Goal: Task Accomplishment & Management: Manage account settings

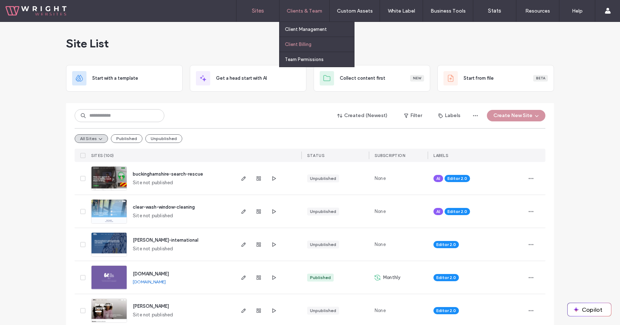
click at [312, 48] on link "Client Billing" at bounding box center [319, 44] width 69 height 15
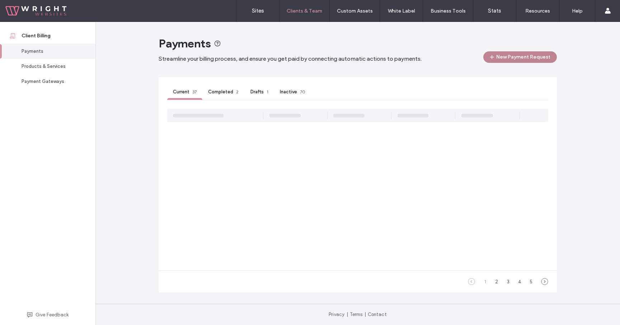
click at [517, 60] on button "New Payment Request" at bounding box center [520, 56] width 74 height 11
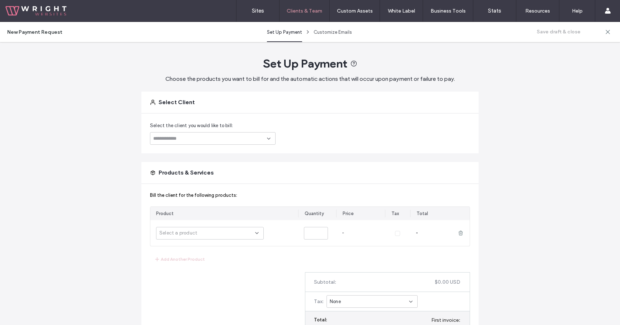
click at [252, 134] on div at bounding box center [213, 138] width 126 height 13
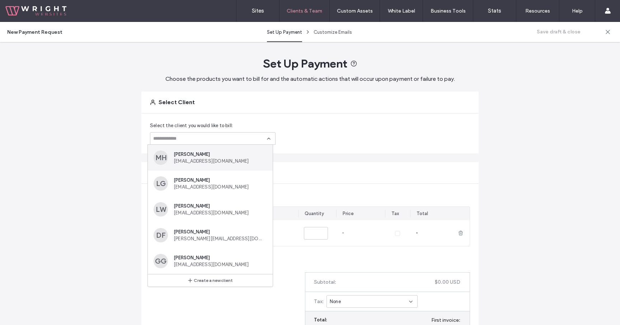
click at [237, 154] on span "Matt Harrop" at bounding box center [219, 153] width 90 height 5
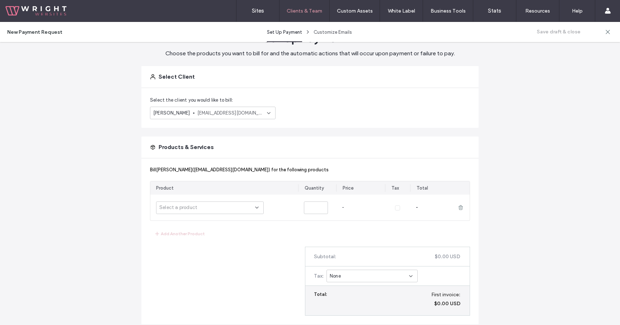
scroll to position [58, 0]
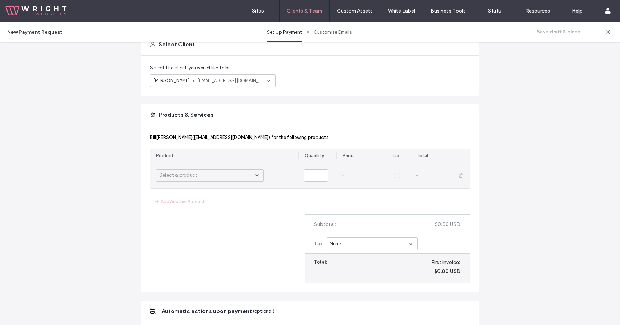
click at [242, 174] on div "Select a product" at bounding box center [207, 174] width 96 height 7
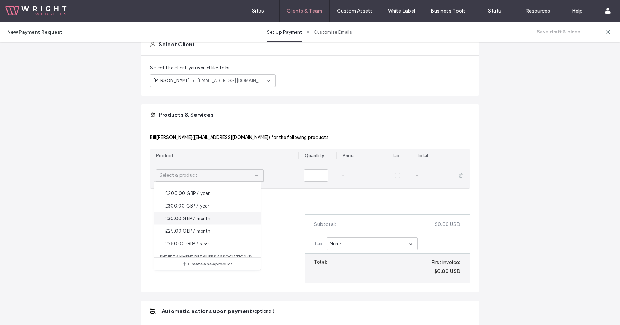
scroll to position [876, 0]
click at [218, 228] on div "£25.00 GBP / month" at bounding box center [207, 228] width 107 height 13
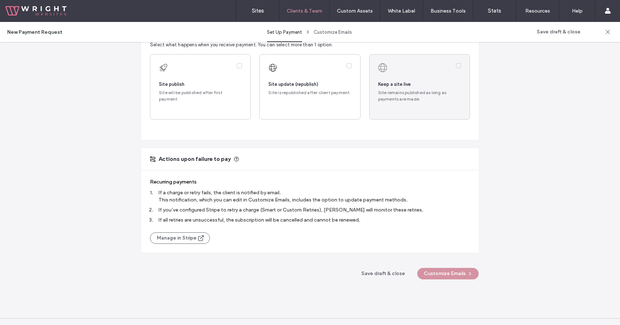
scroll to position [340, 0]
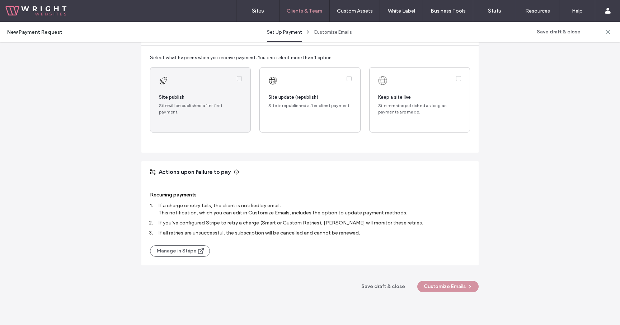
click at [216, 106] on label at bounding box center [200, 99] width 100 height 65
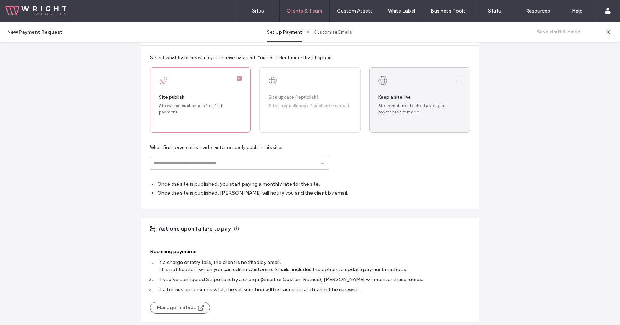
click at [369, 104] on label at bounding box center [419, 99] width 100 height 65
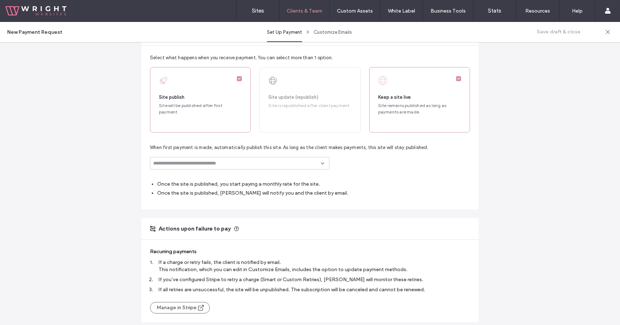
click at [251, 170] on div "Select what happens when you receive payment. You can select more than 1 option…" at bounding box center [309, 128] width 337 height 164
click at [247, 166] on div at bounding box center [239, 163] width 179 height 13
click at [243, 185] on div "clear-wash-window-cleaning Not published" at bounding box center [237, 194] width 179 height 24
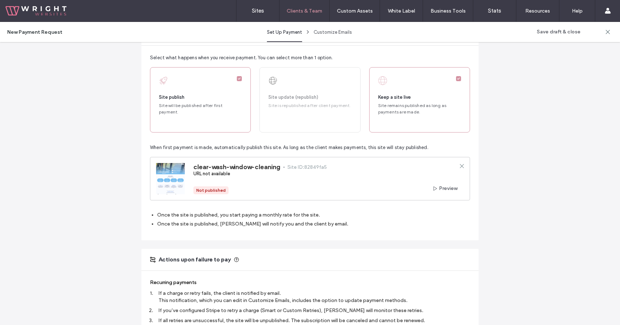
scroll to position [456, 0]
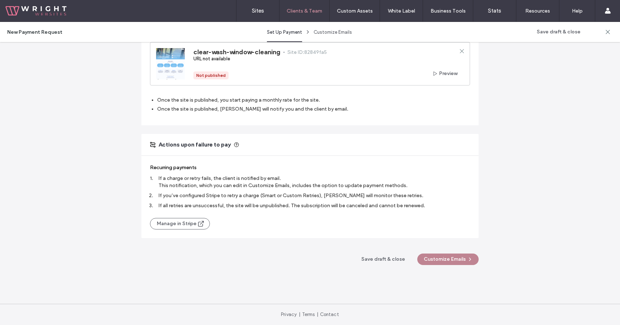
click at [459, 260] on button "Customize Emails" at bounding box center [447, 258] width 61 height 11
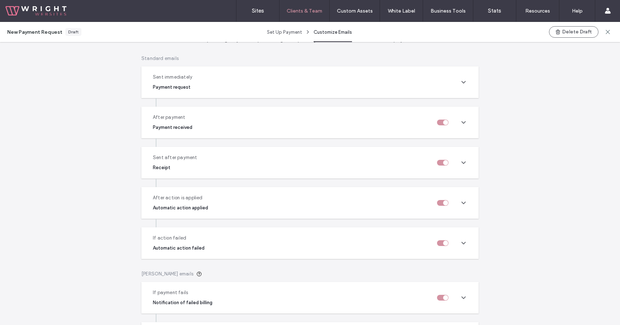
scroll to position [163, 0]
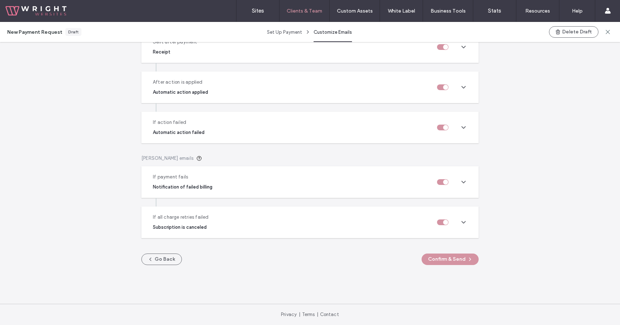
click at [450, 267] on div "Customize Emails Customize the emails your clients receive upon payment/failure…" at bounding box center [309, 82] width 337 height 419
click at [456, 257] on button "Confirm & Send" at bounding box center [449, 258] width 57 height 11
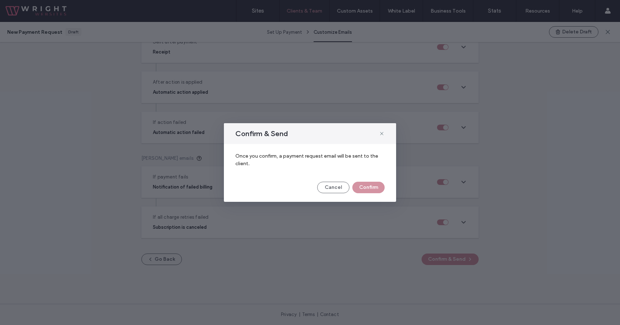
click at [371, 194] on div "Once you confirm, a payment request email will be sent to the client. Cancel Co…" at bounding box center [310, 172] width 172 height 57
click at [372, 187] on button "Confirm" at bounding box center [368, 186] width 32 height 11
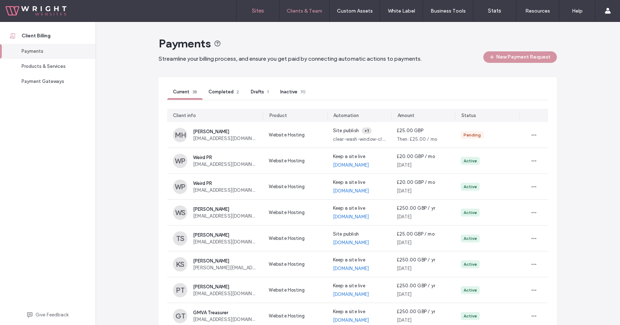
click at [258, 14] on link "Sites" at bounding box center [257, 11] width 43 height 22
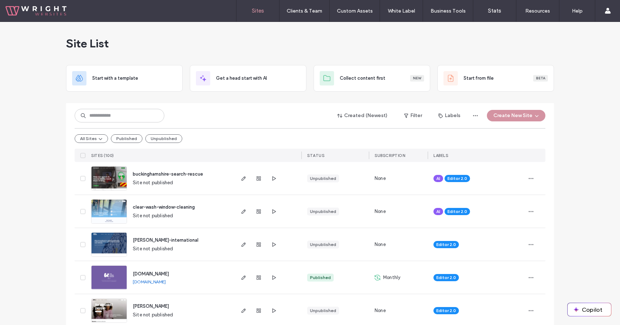
click at [244, 41] on div "Site List" at bounding box center [310, 43] width 488 height 43
click at [311, 108] on div "Created (Newest) Filter Labels Create New Site All Sites Published Unpublished …" at bounding box center [310, 132] width 471 height 59
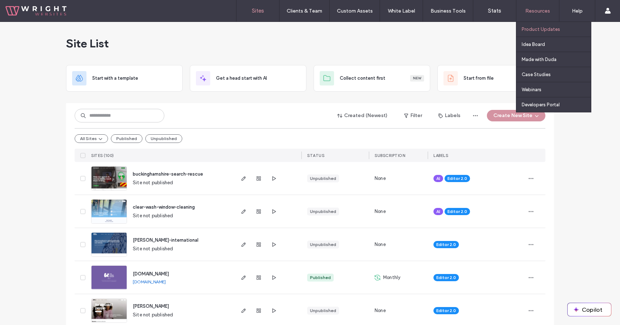
click at [536, 28] on label "Product Updates" at bounding box center [541, 29] width 38 height 5
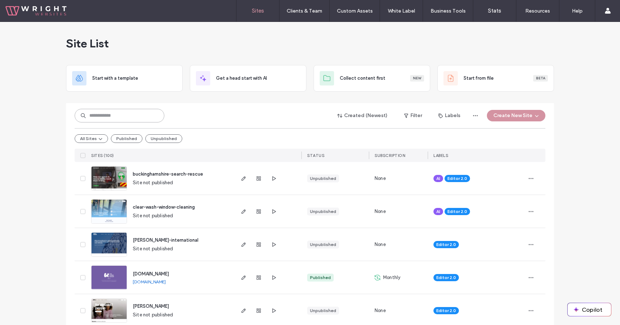
click at [125, 119] on input at bounding box center [120, 116] width 90 height 14
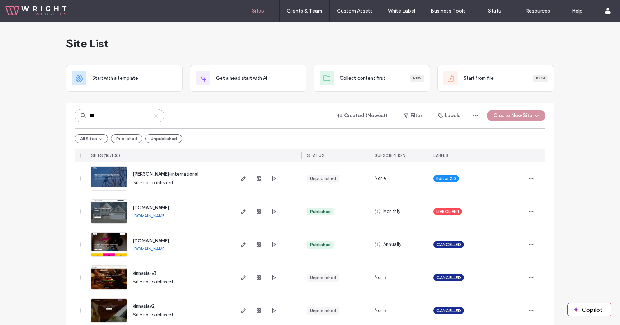
type input "***"
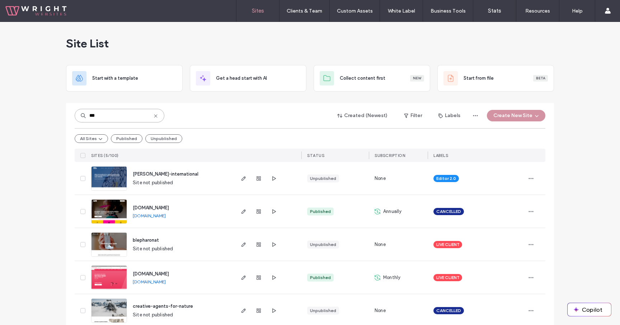
scroll to position [11, 0]
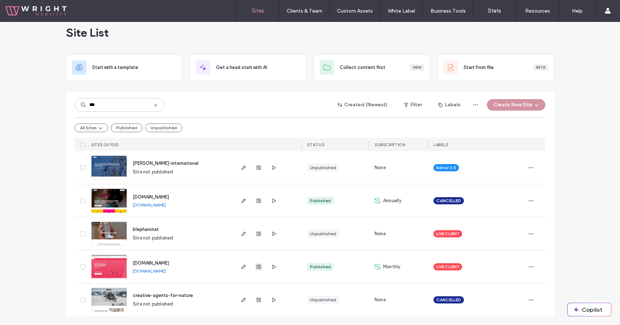
click at [254, 265] on span "button" at bounding box center [258, 266] width 9 height 9
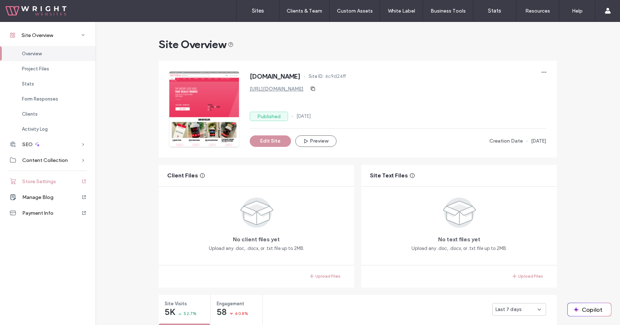
click at [37, 182] on span "Store Settings" at bounding box center [39, 181] width 34 height 6
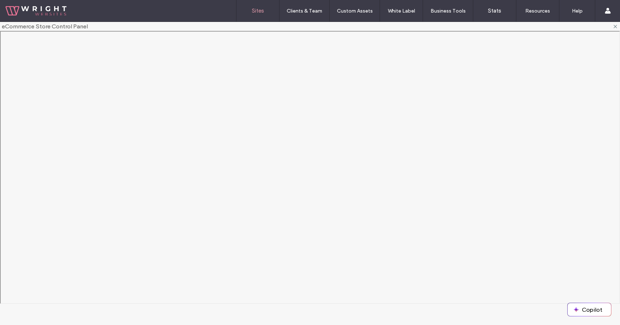
click at [257, 10] on label "Sites" at bounding box center [258, 11] width 12 height 6
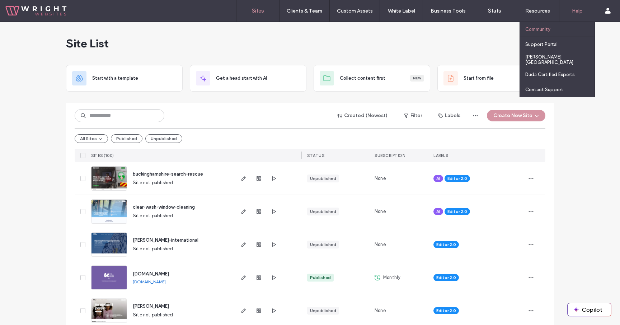
click at [533, 25] on div "Community" at bounding box center [559, 29] width 69 height 15
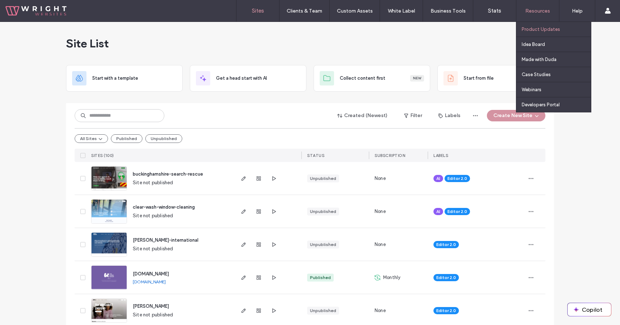
click at [534, 28] on label "Product Updates" at bounding box center [541, 29] width 38 height 5
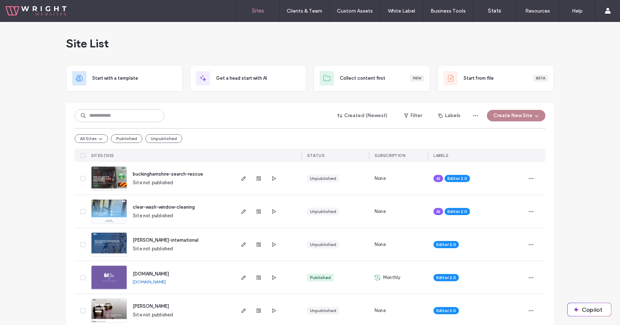
click at [515, 120] on button "Create New Site" at bounding box center [516, 115] width 58 height 11
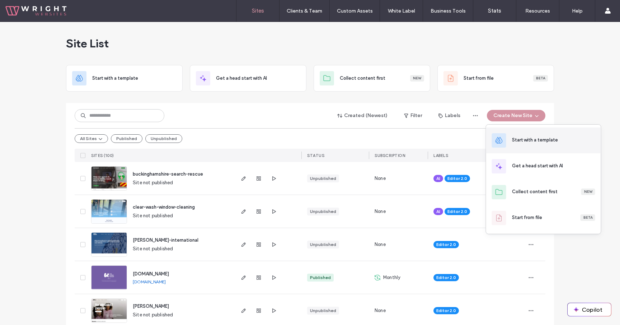
click at [519, 140] on div "Start with a template" at bounding box center [535, 139] width 46 height 7
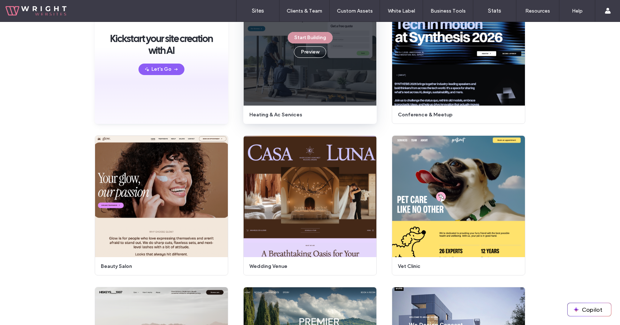
scroll to position [169, 0]
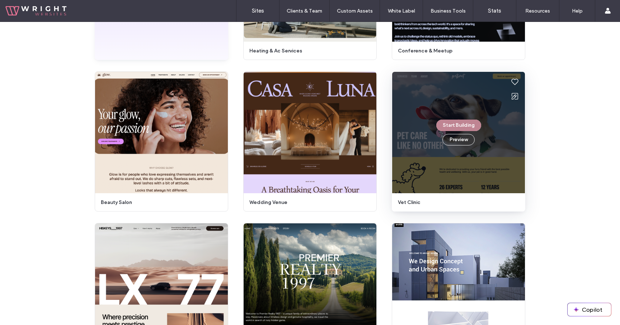
click at [457, 127] on button "Start Building" at bounding box center [458, 124] width 45 height 11
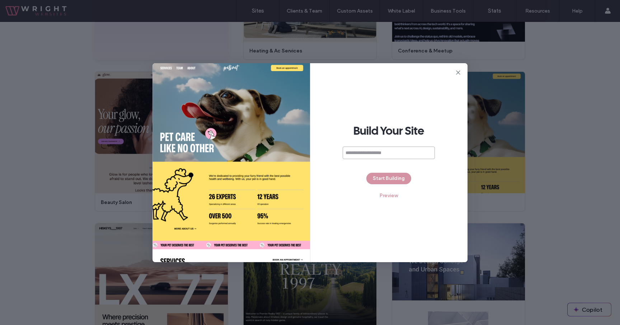
paste input "**********"
click at [409, 168] on div "**********" at bounding box center [388, 162] width 157 height 199
click at [352, 151] on input "**********" at bounding box center [386, 152] width 92 height 13
type input "**********"
click at [400, 185] on div "**********" at bounding box center [388, 162] width 157 height 199
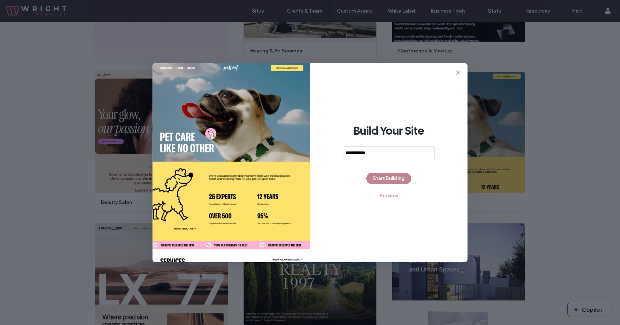
click at [399, 178] on button "Start Building" at bounding box center [388, 178] width 45 height 11
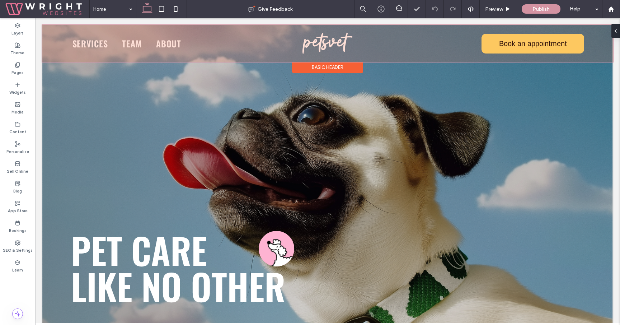
click at [328, 39] on div at bounding box center [327, 43] width 570 height 37
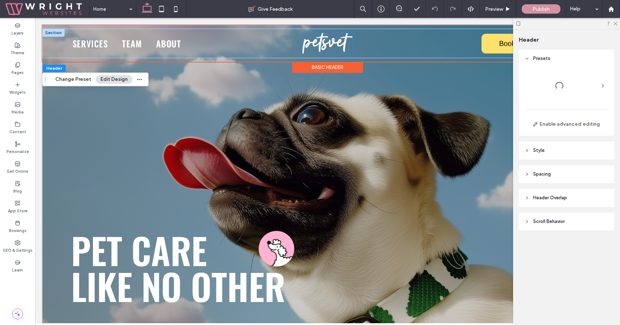
click at [319, 45] on img at bounding box center [327, 43] width 50 height 21
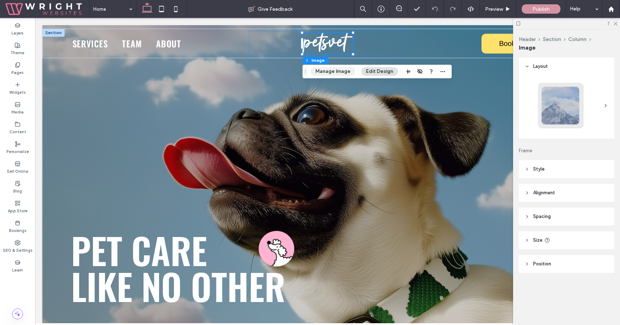
click at [330, 74] on button "Manage Image" at bounding box center [333, 71] width 44 height 9
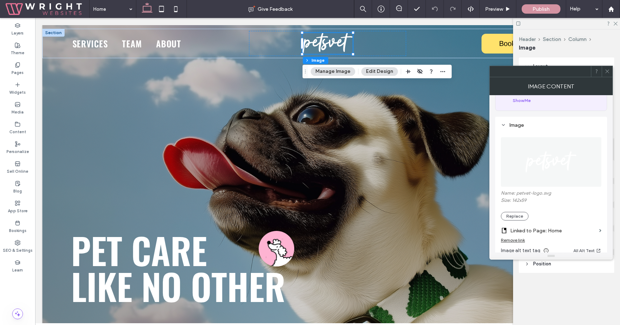
scroll to position [66, 0]
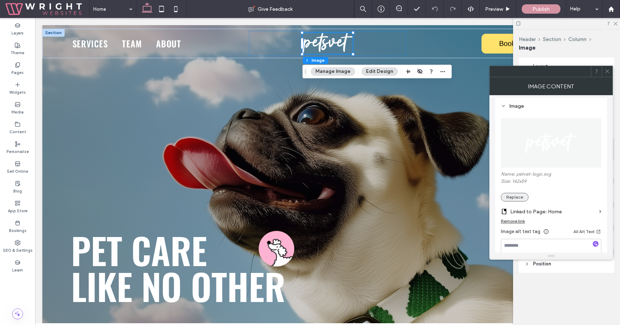
click at [510, 198] on button "Replace" at bounding box center [515, 197] width 28 height 9
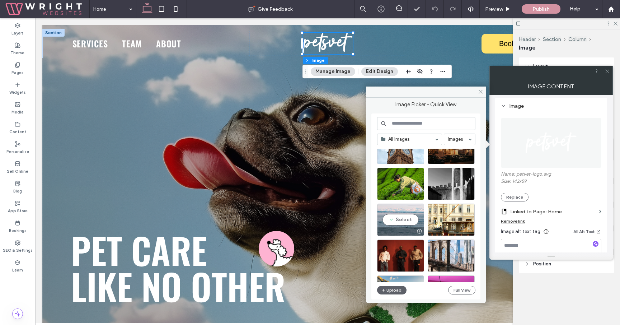
scroll to position [41, 0]
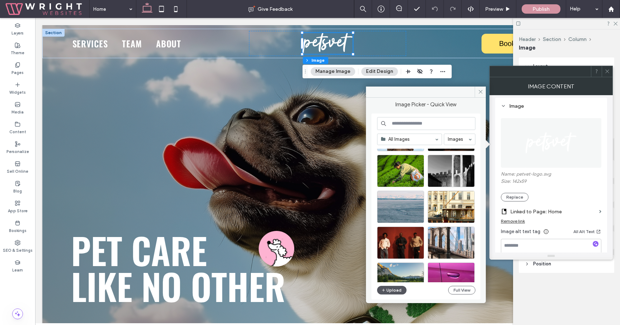
click at [391, 288] on button "Upload" at bounding box center [391, 290] width 29 height 9
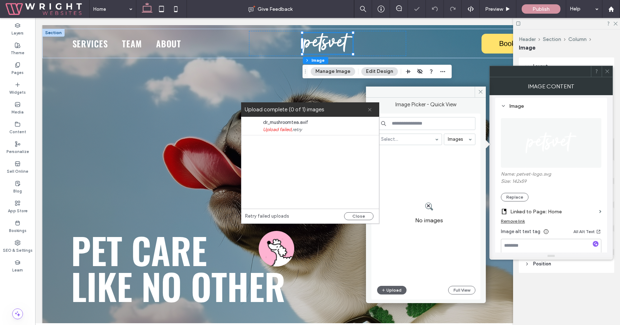
click at [368, 109] on icon at bounding box center [369, 109] width 5 height 5
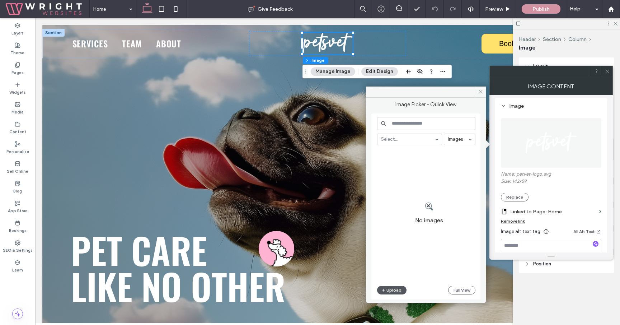
click at [391, 286] on button "Upload" at bounding box center [391, 290] width 29 height 9
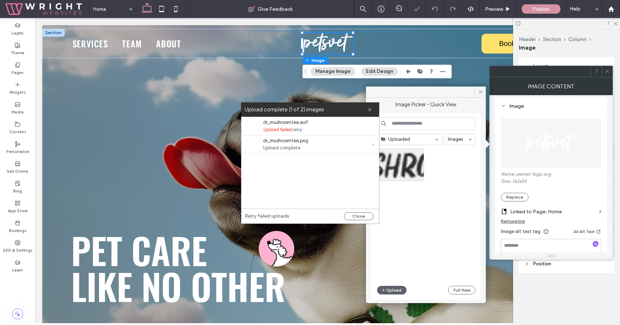
click at [363, 220] on div "Retry failed uploads Close" at bounding box center [309, 215] width 137 height 15
click at [363, 218] on button "Close" at bounding box center [358, 216] width 29 height 8
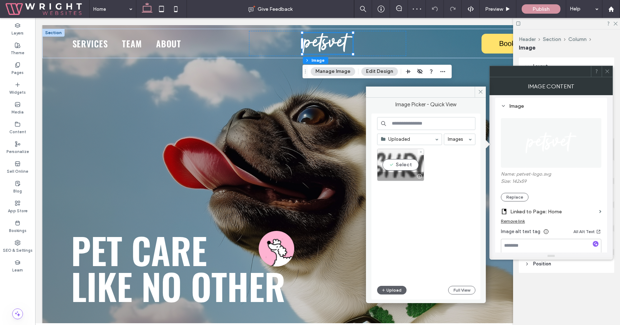
click at [398, 168] on div "Select" at bounding box center [400, 164] width 47 height 32
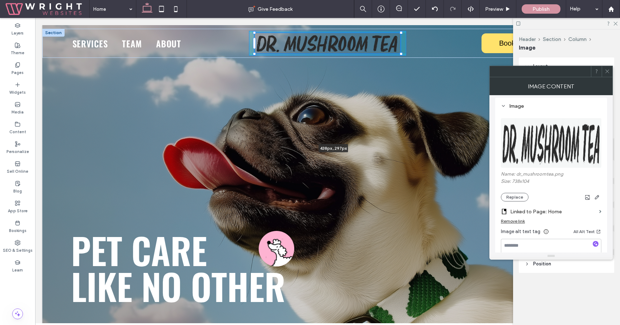
drag, startPoint x: 354, startPoint y: 47, endPoint x: 409, endPoint y: 71, distance: 59.9
type input "***"
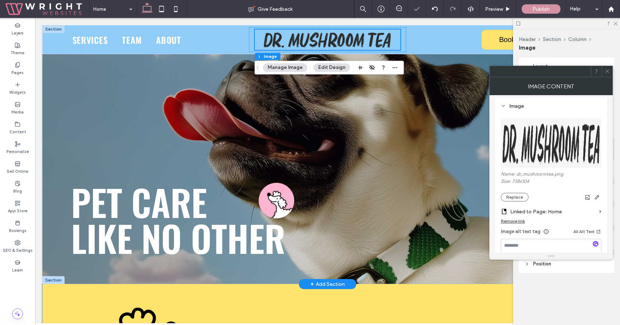
scroll to position [0, 0]
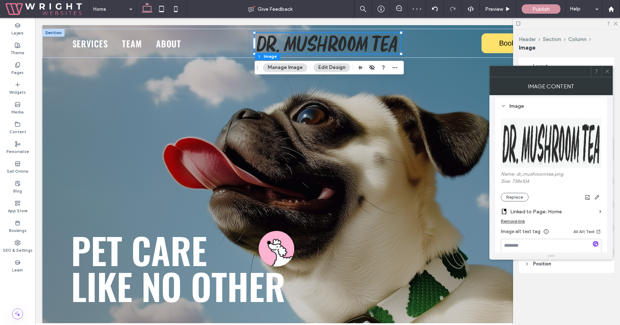
click at [607, 75] on span at bounding box center [606, 71] width 5 height 11
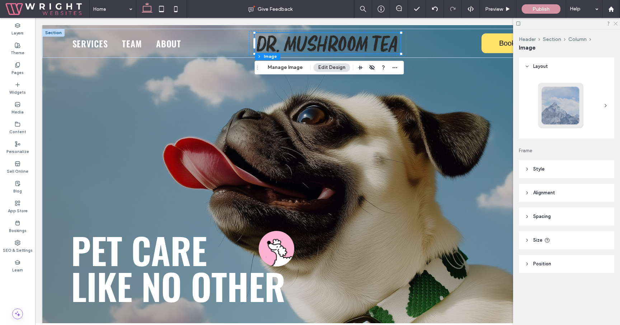
click at [615, 25] on icon at bounding box center [615, 23] width 5 height 5
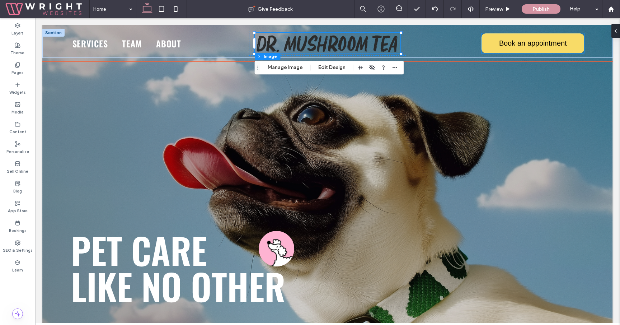
click at [519, 47] on link "Book an appointment" at bounding box center [532, 43] width 103 height 20
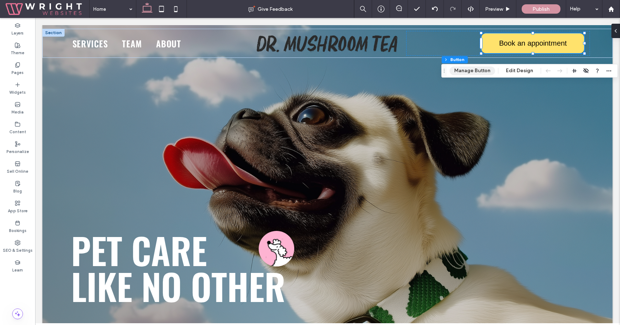
click at [468, 74] on button "Manage Button" at bounding box center [472, 70] width 46 height 9
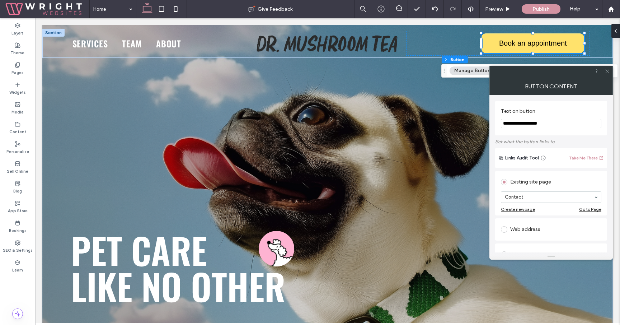
drag, startPoint x: 599, startPoint y: 140, endPoint x: 451, endPoint y: 124, distance: 148.7
type input "*"
click at [547, 123] on input "**********" at bounding box center [551, 123] width 100 height 9
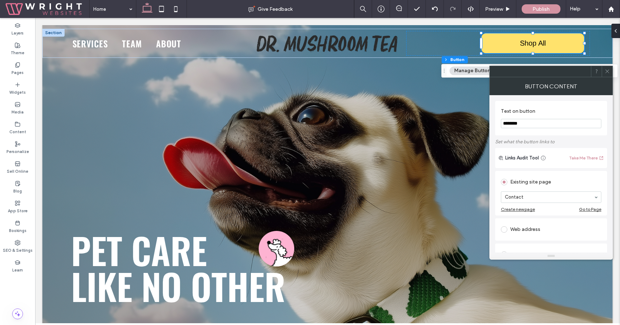
type input "********"
click at [608, 72] on use at bounding box center [607, 72] width 4 height 4
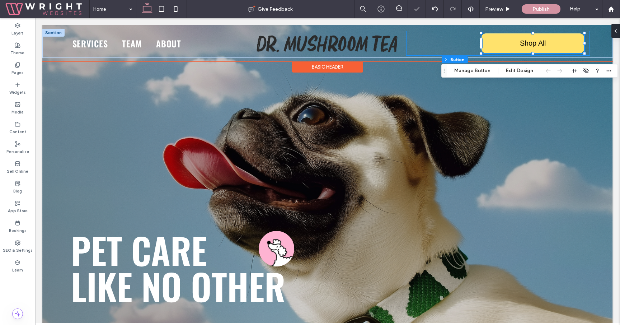
click at [468, 41] on div "Shop All" at bounding box center [498, 43] width 184 height 25
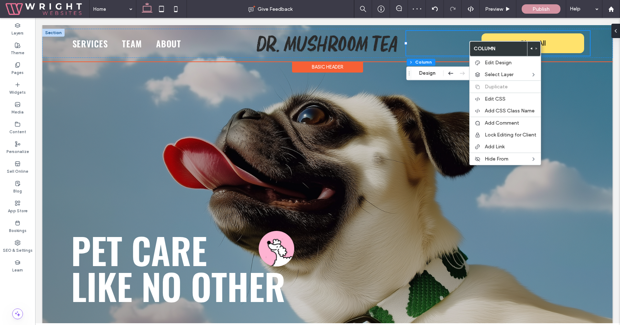
click at [431, 43] on div "Shop All" at bounding box center [498, 43] width 184 height 25
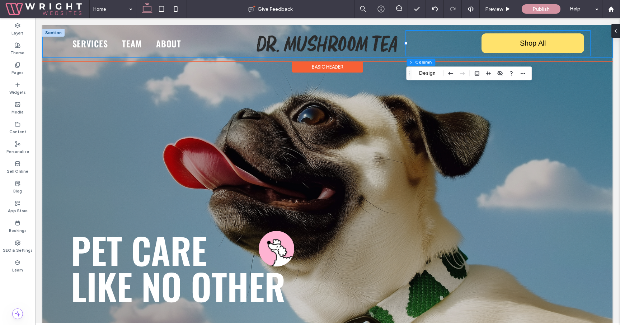
click at [423, 29] on div "Services Team About Shop All" at bounding box center [327, 43] width 570 height 29
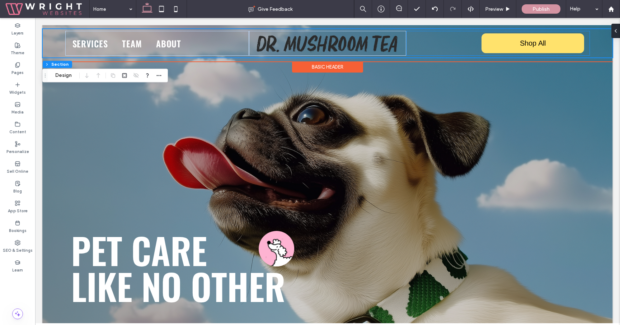
click at [423, 31] on div "Shop All" at bounding box center [498, 43] width 184 height 25
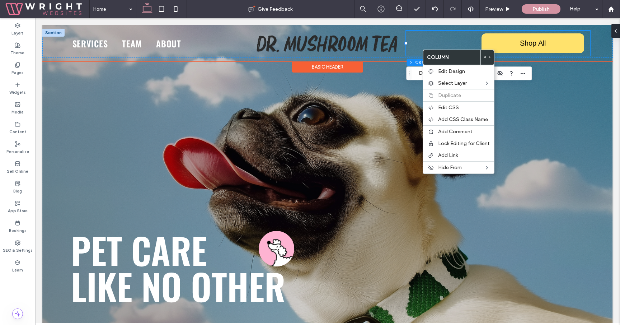
click at [417, 46] on div "Shop All" at bounding box center [498, 43] width 184 height 25
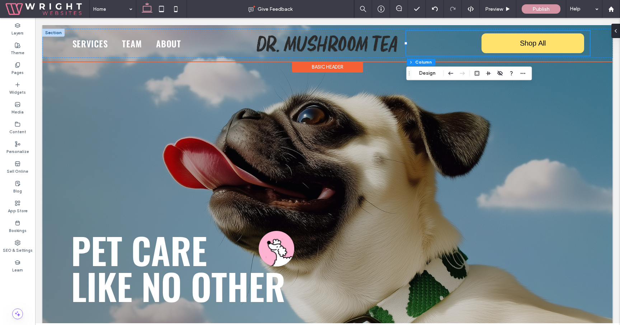
click at [339, 69] on div "Basic Header" at bounding box center [327, 66] width 71 height 11
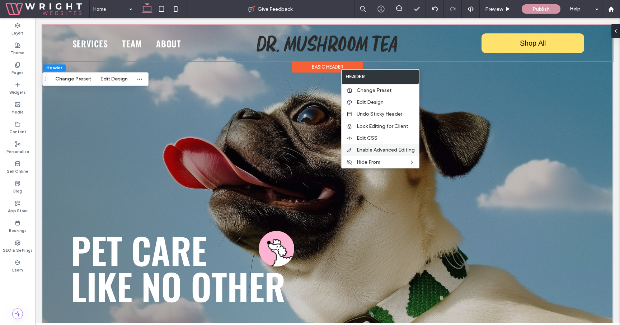
click at [386, 149] on span "Enable Advanced Editing" at bounding box center [386, 150] width 58 height 6
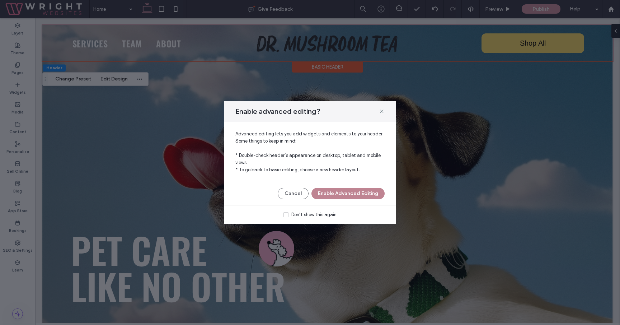
click at [352, 198] on button "Enable Advanced Editing" at bounding box center [347, 193] width 73 height 11
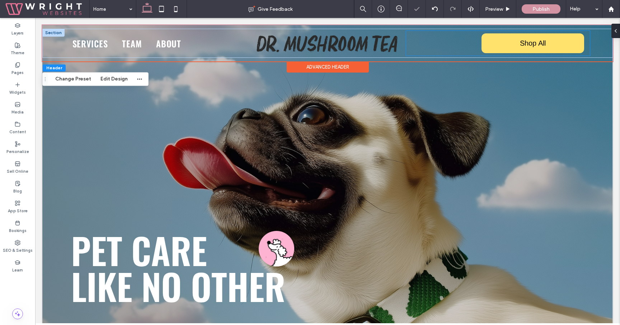
click at [450, 46] on div "Shop All" at bounding box center [498, 43] width 184 height 25
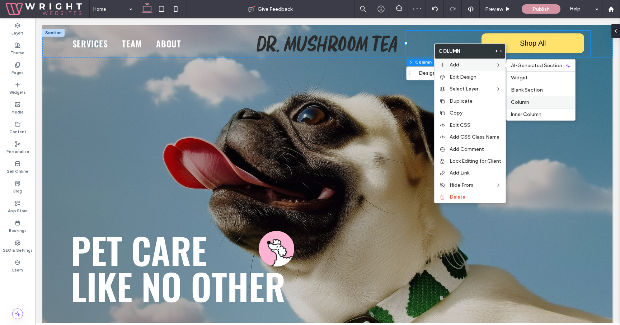
click at [521, 103] on span "Column" at bounding box center [520, 102] width 18 height 6
type input "**"
type input "***"
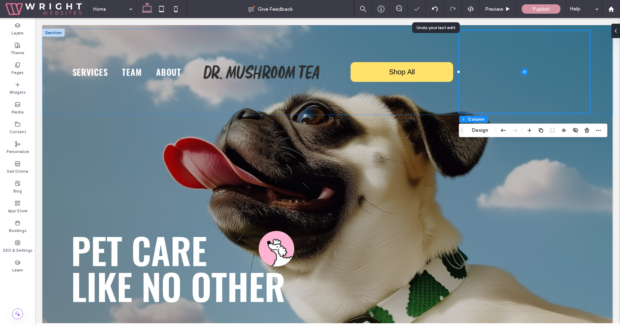
click at [437, 9] on use at bounding box center [435, 8] width 6 height 5
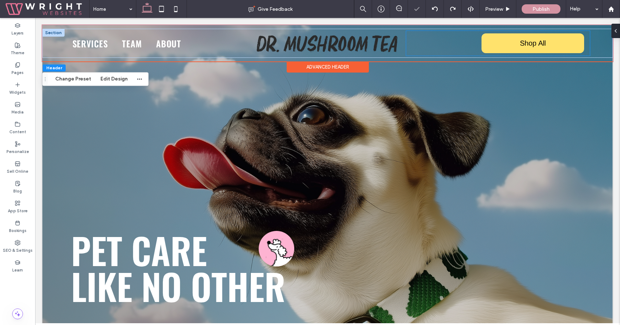
click at [425, 44] on div "Shop All" at bounding box center [498, 43] width 184 height 25
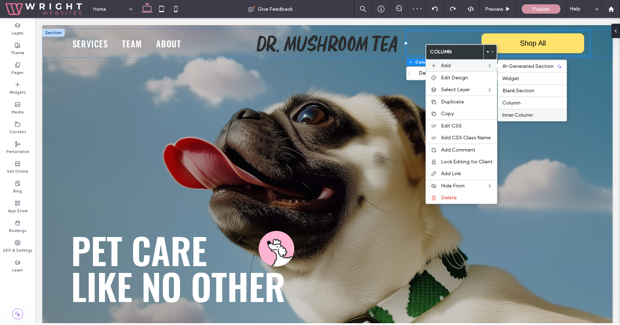
click at [514, 116] on span "Inner Column" at bounding box center [517, 115] width 30 height 6
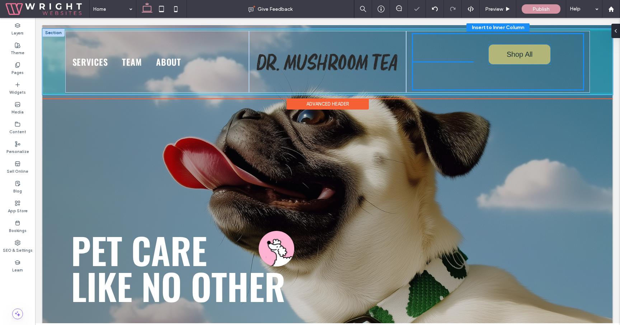
drag, startPoint x: 449, startPoint y: 58, endPoint x: 526, endPoint y: 51, distance: 77.1
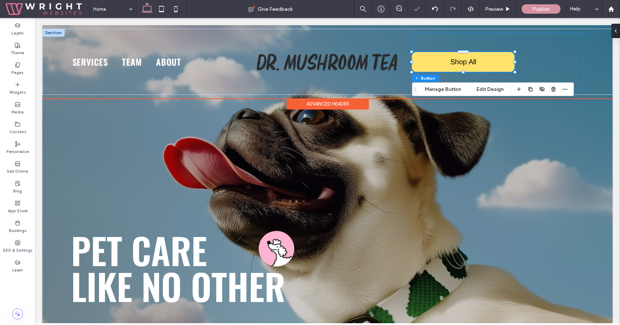
click at [551, 53] on div "Shop All" at bounding box center [498, 61] width 172 height 57
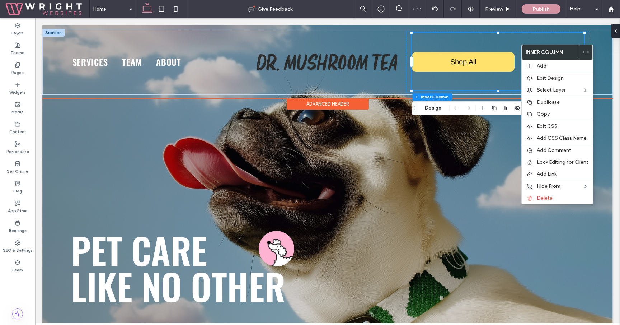
click at [485, 37] on div "Shop All" at bounding box center [498, 61] width 172 height 57
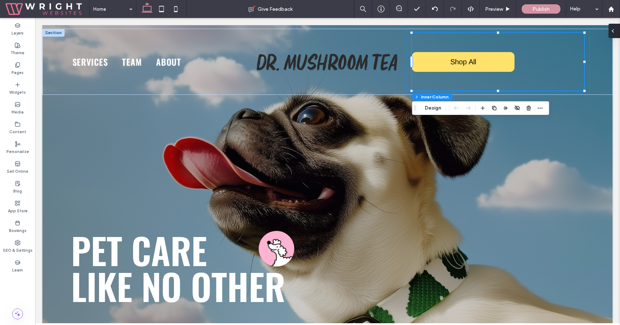
click at [616, 28] on div at bounding box center [613, 31] width 11 height 14
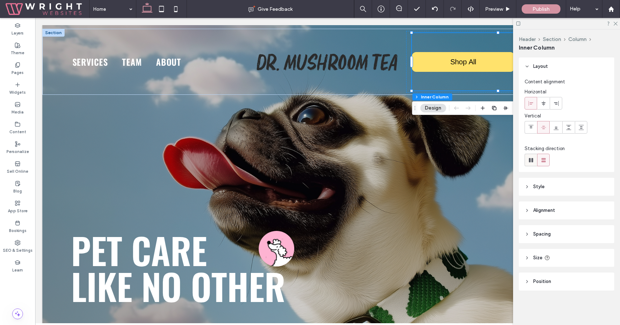
click at [530, 158] on use at bounding box center [531, 160] width 4 height 4
type input "*"
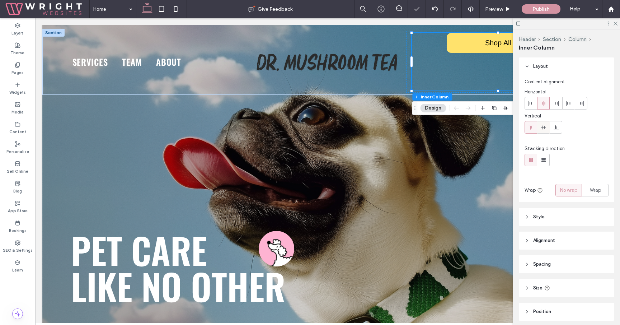
click at [543, 133] on span at bounding box center [544, 127] width 6 height 12
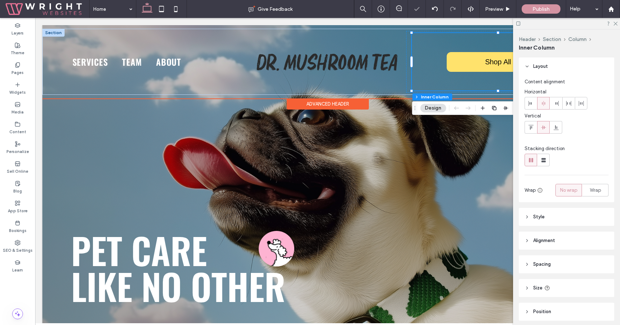
click at [468, 77] on div "Shop All" at bounding box center [498, 61] width 172 height 57
click at [486, 87] on div "Shop All" at bounding box center [498, 61] width 172 height 57
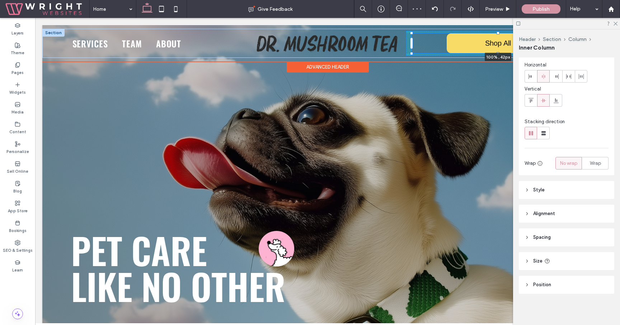
scroll to position [27, 0]
drag, startPoint x: 498, startPoint y: 91, endPoint x: 498, endPoint y: 50, distance: 40.5
click at [498, 50] on div "Services Team About Shop All 100% , 42px" at bounding box center [327, 43] width 570 height 29
type input "**"
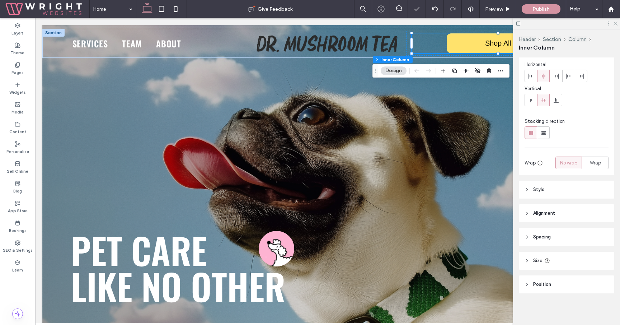
click at [615, 24] on icon at bounding box center [615, 23] width 5 height 5
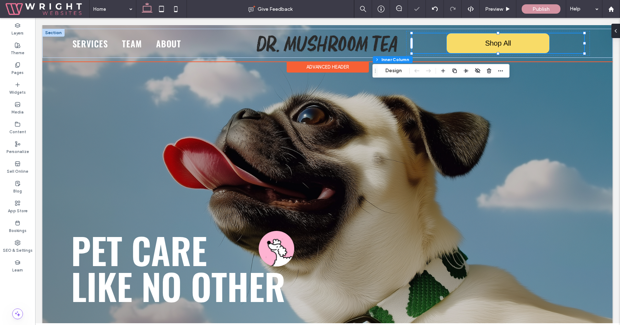
click at [455, 46] on link "Shop All" at bounding box center [498, 43] width 103 height 20
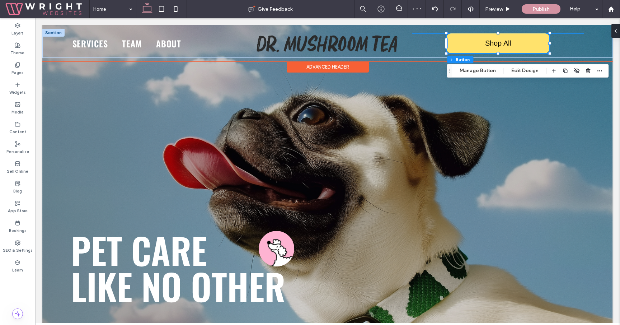
click at [554, 44] on div "Shop All" at bounding box center [498, 43] width 172 height 20
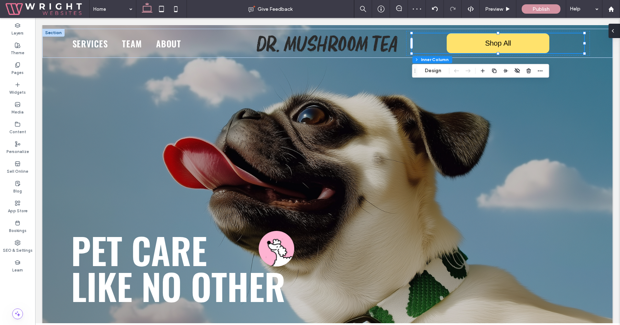
click at [618, 31] on div at bounding box center [613, 31] width 11 height 14
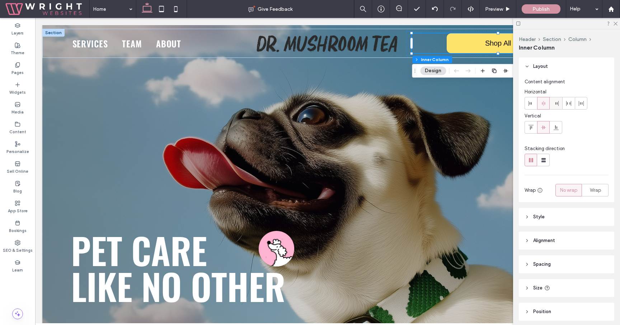
click at [555, 103] on use at bounding box center [556, 103] width 3 height 5
click at [614, 23] on icon at bounding box center [615, 23] width 5 height 5
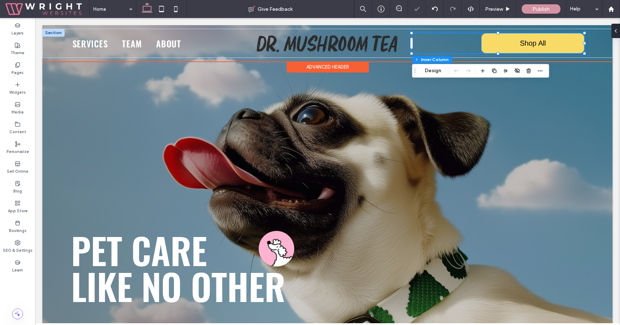
click at [489, 49] on link "Shop All" at bounding box center [532, 43] width 103 height 20
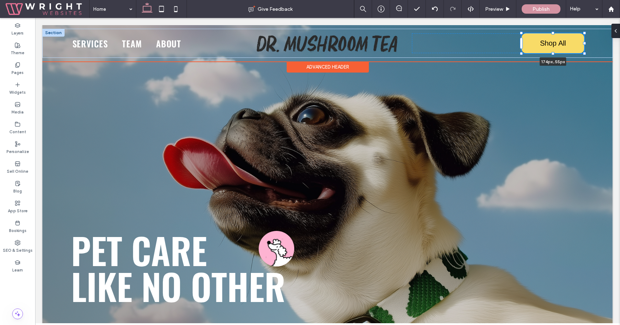
drag, startPoint x: 585, startPoint y: 43, endPoint x: 545, endPoint y: 49, distance: 40.6
click at [545, 49] on div "Services Team About Shop All 174px , 55px" at bounding box center [327, 43] width 570 height 29
type input "***"
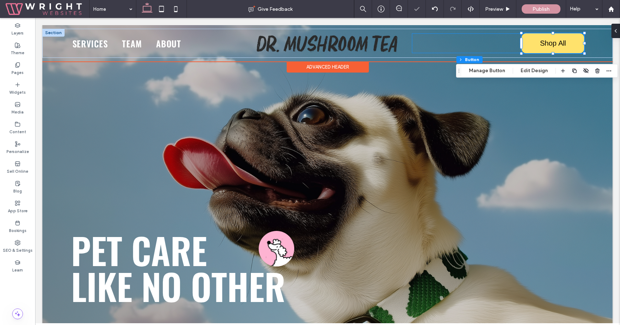
click at [482, 42] on div "Shop All 174px , 55px" at bounding box center [498, 43] width 172 height 20
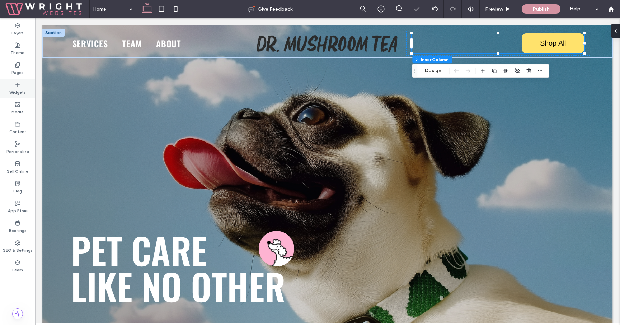
click at [13, 97] on div "Widgets" at bounding box center [17, 89] width 35 height 20
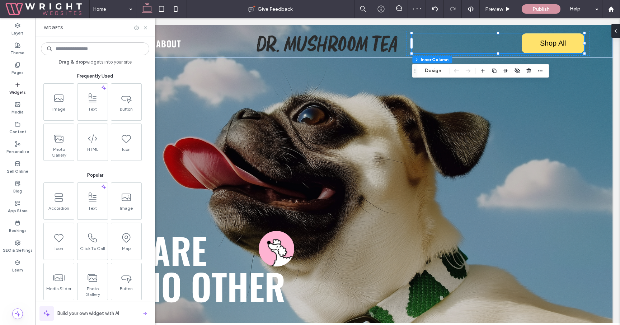
click at [91, 49] on input at bounding box center [95, 48] width 108 height 13
type input "****"
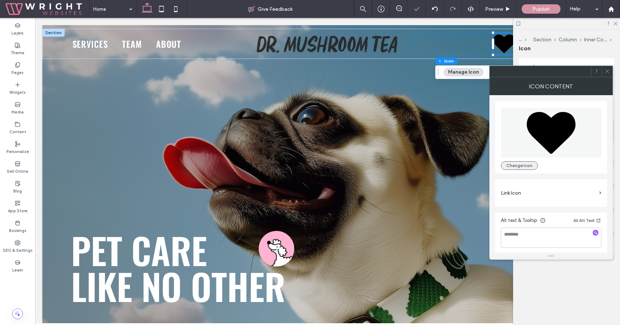
click at [528, 165] on button "Change Icon" at bounding box center [519, 165] width 37 height 9
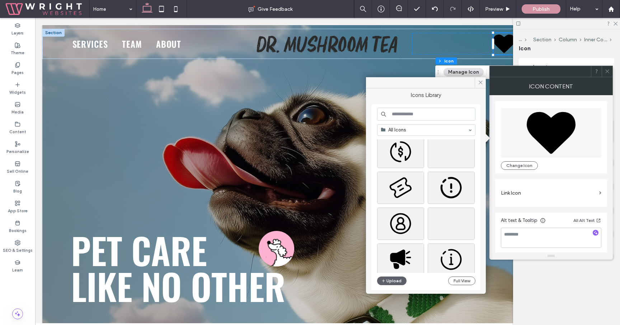
scroll to position [1492, 0]
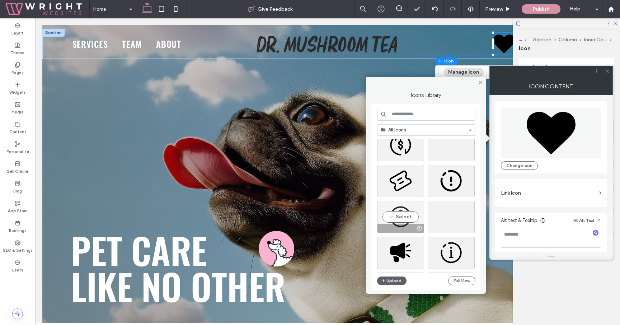
click at [399, 218] on div "Select" at bounding box center [400, 217] width 47 height 32
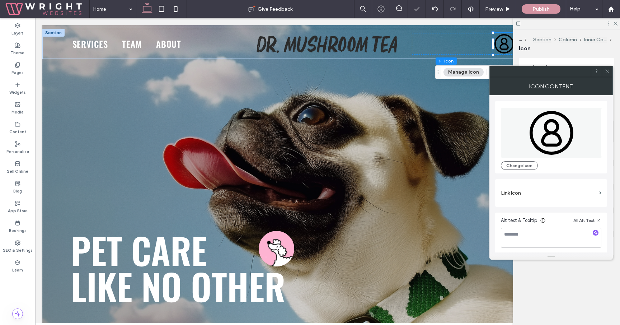
click at [609, 69] on icon at bounding box center [606, 71] width 5 height 5
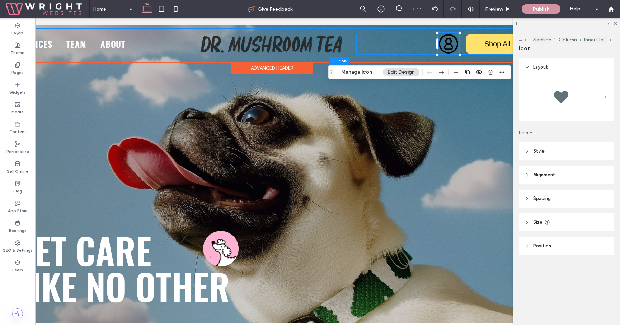
scroll to position [0, 107]
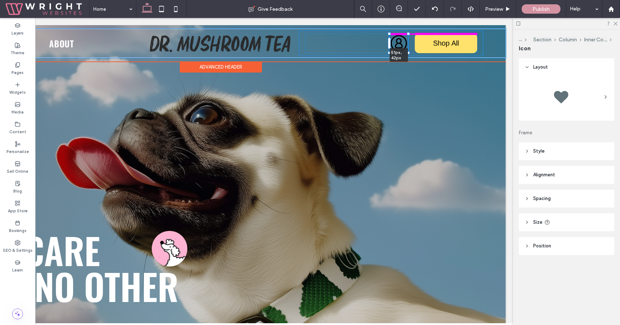
drag, startPoint x: 408, startPoint y: 54, endPoint x: 404, endPoint y: 52, distance: 4.8
click at [390, 34] on div at bounding box center [390, 34] width 0 height 0
type input "**"
click at [409, 49] on div "Services Team About 49px , 47px Shop All" at bounding box center [220, 43] width 570 height 29
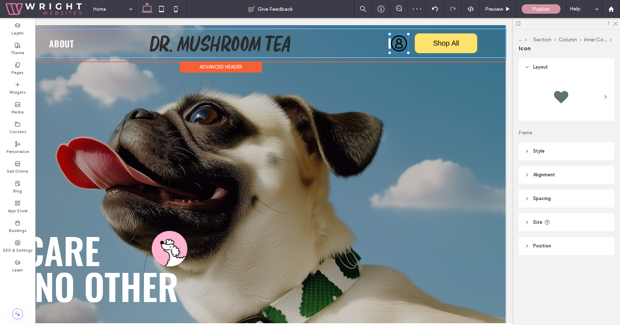
type input "**"
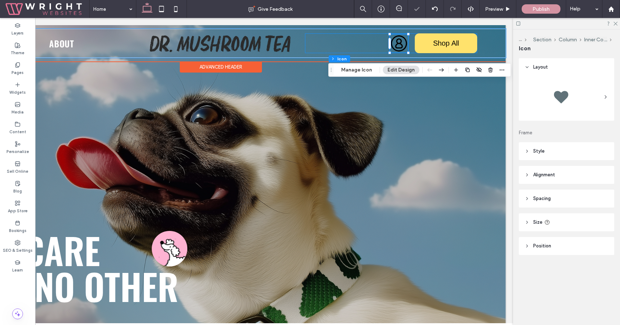
click at [373, 46] on div "50px , 49px Shop All" at bounding box center [391, 43] width 172 height 20
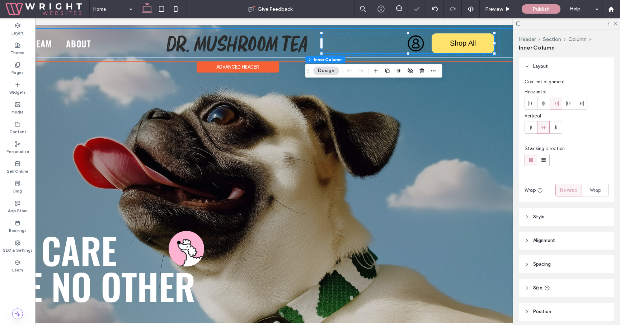
scroll to position [0, 89]
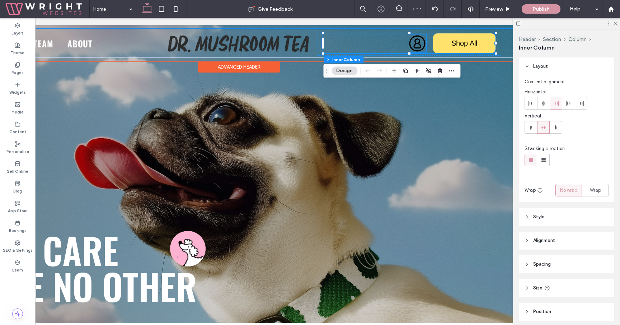
click at [419, 46] on icon at bounding box center [417, 43] width 18 height 18
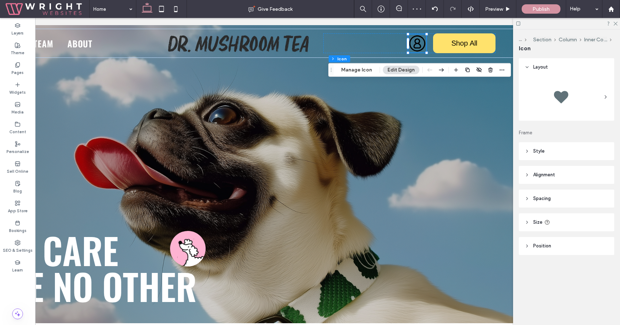
click at [562, 153] on header "Style" at bounding box center [566, 151] width 95 height 18
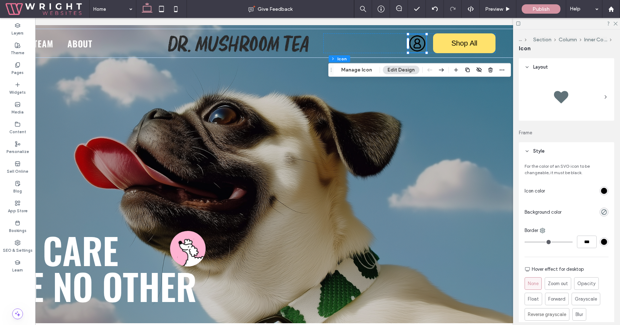
click at [604, 191] on div "rgb(0, 0, 0)" at bounding box center [604, 191] width 6 height 6
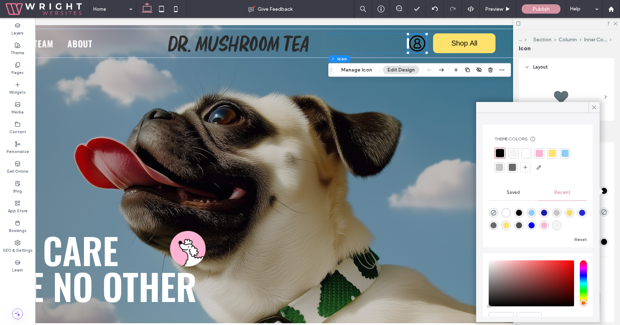
click at [512, 150] on div at bounding box center [513, 153] width 7 height 7
click at [592, 107] on icon at bounding box center [594, 107] width 6 height 6
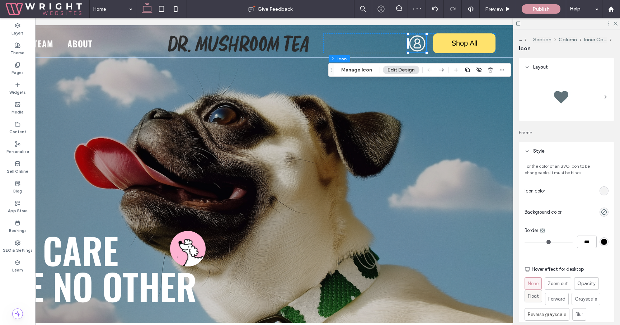
click at [535, 298] on span "Float" at bounding box center [533, 295] width 11 height 7
click at [467, 69] on icon "button" at bounding box center [468, 70] width 6 height 6
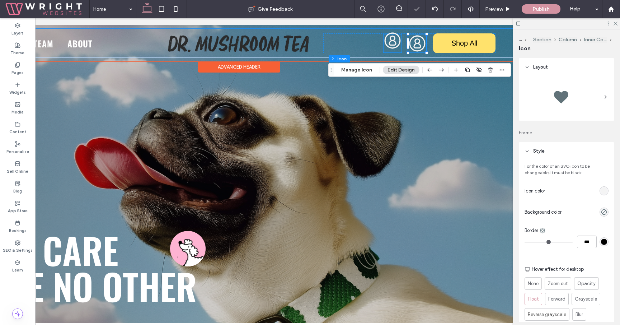
click at [392, 45] on icon at bounding box center [392, 41] width 18 height 18
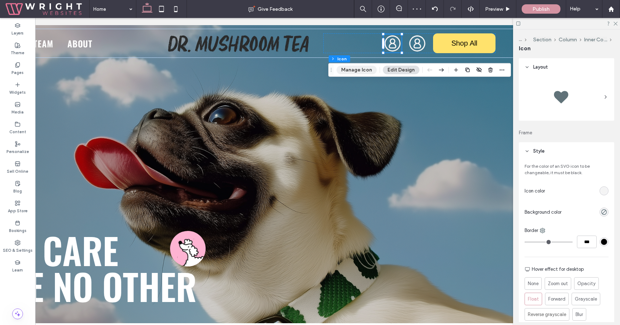
click at [364, 68] on button "Manage Icon" at bounding box center [356, 70] width 40 height 9
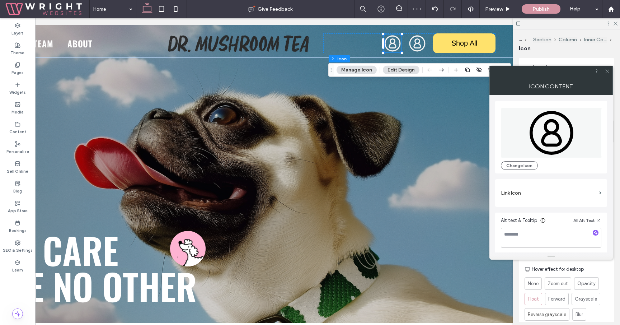
click at [521, 160] on div "Change Icon" at bounding box center [551, 136] width 100 height 65
click at [522, 164] on button "Change Icon" at bounding box center [519, 165] width 37 height 9
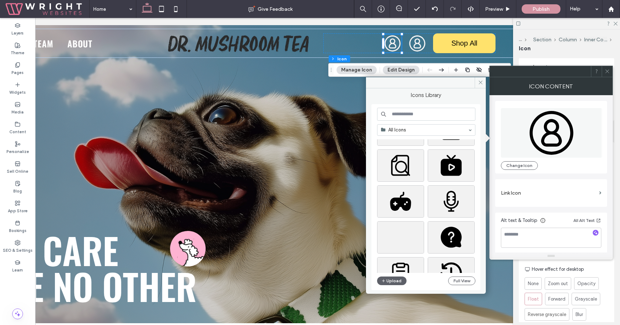
scroll to position [489, 0]
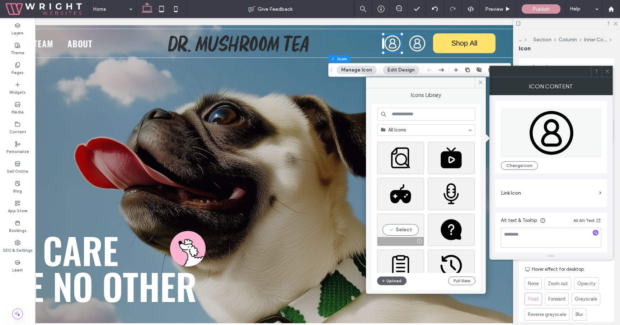
click at [399, 232] on div "Select" at bounding box center [400, 229] width 47 height 32
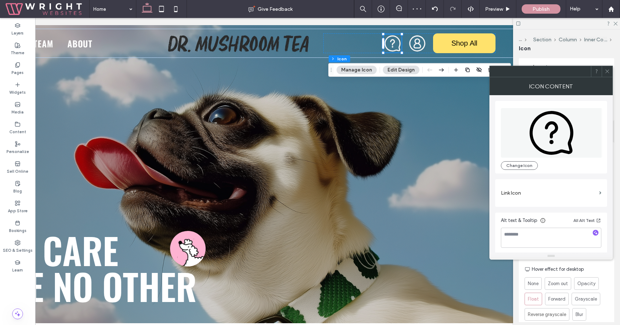
click at [608, 71] on icon at bounding box center [606, 71] width 5 height 5
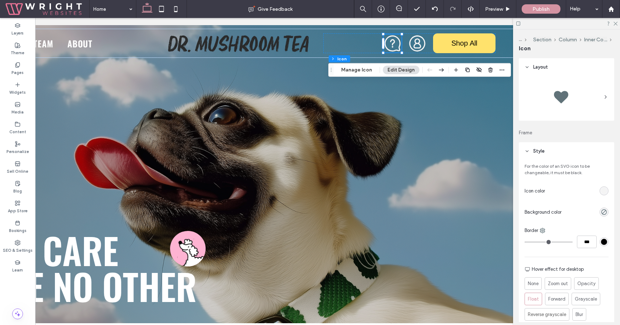
click at [466, 69] on icon "button" at bounding box center [468, 70] width 6 height 6
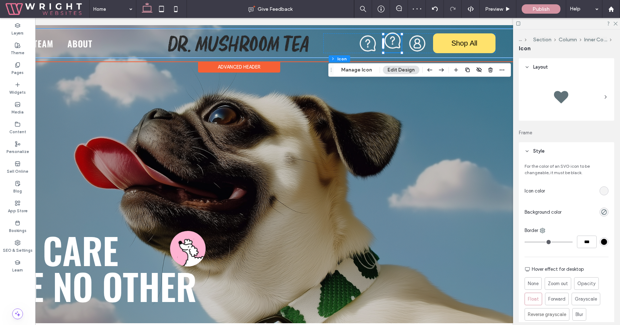
click at [395, 47] on icon at bounding box center [392, 41] width 18 height 18
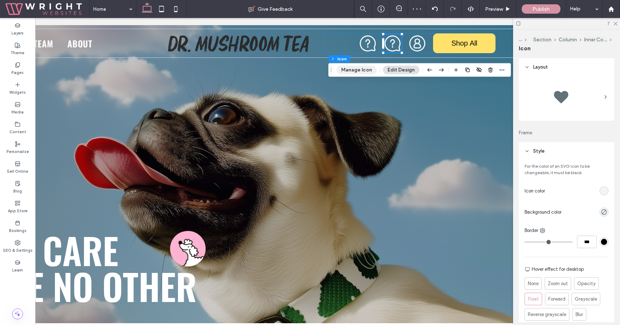
click at [366, 70] on button "Manage Icon" at bounding box center [356, 70] width 40 height 9
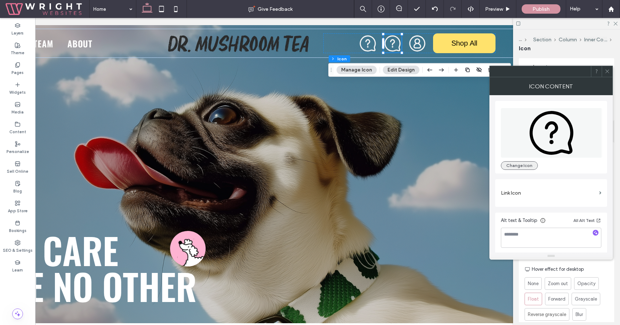
click at [521, 166] on button "Change Icon" at bounding box center [519, 165] width 37 height 9
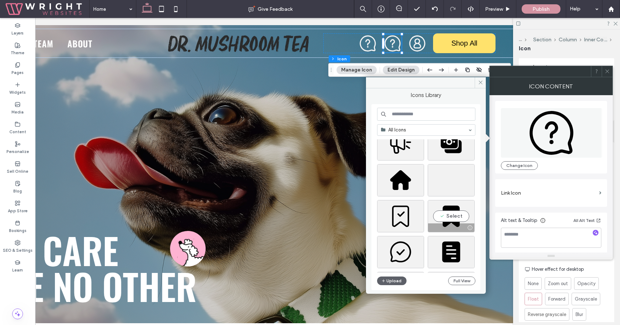
scroll to position [1326, 0]
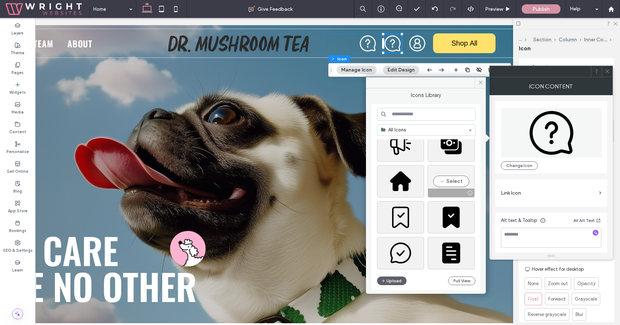
click at [452, 180] on div "Select" at bounding box center [451, 181] width 47 height 32
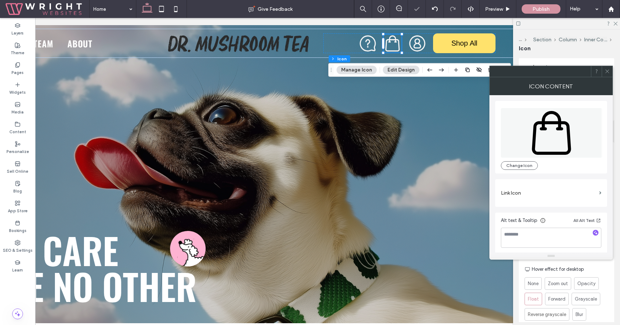
click at [607, 72] on icon at bounding box center [606, 71] width 5 height 5
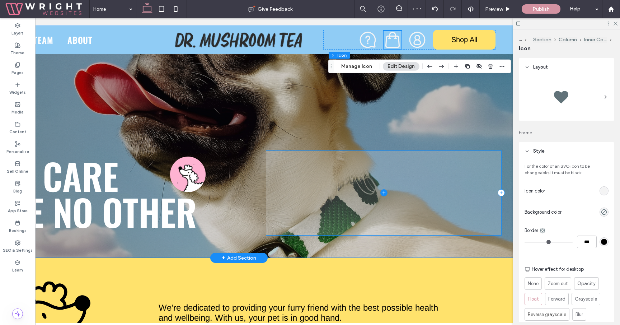
scroll to position [0, 0]
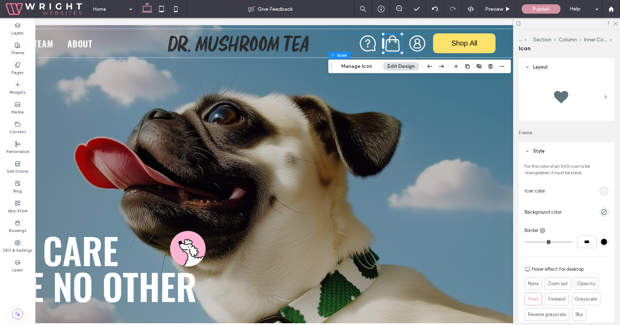
click at [373, 144] on div "pet care like no other" at bounding box center [239, 178] width 570 height 307
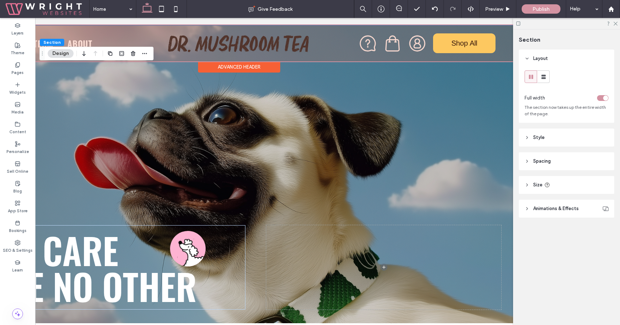
click at [394, 41] on div at bounding box center [239, 43] width 570 height 36
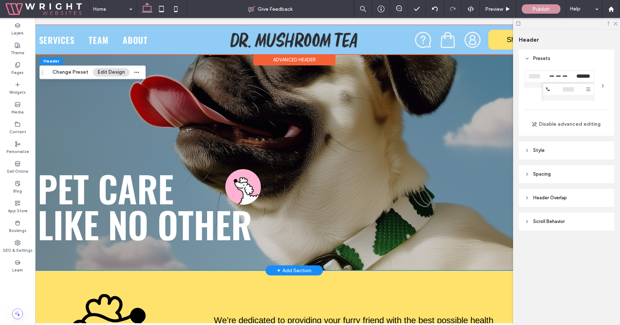
scroll to position [66, 0]
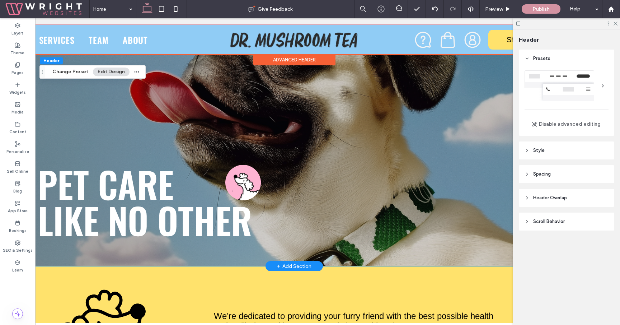
click at [169, 109] on div "pet care like no other" at bounding box center [294, 112] width 570 height 307
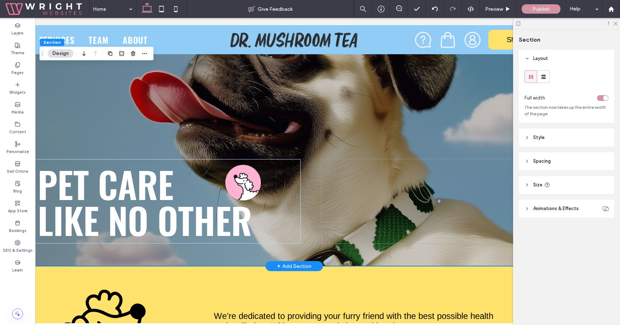
scroll to position [0, 0]
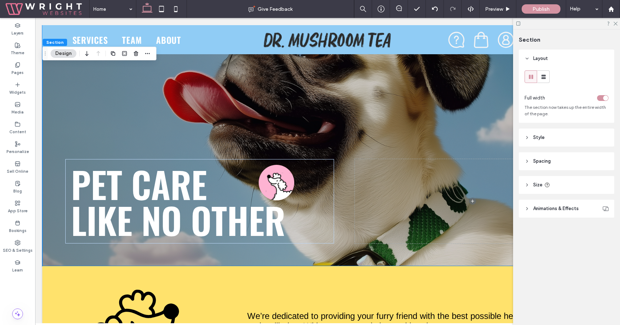
click at [553, 138] on header "Style" at bounding box center [566, 137] width 95 height 18
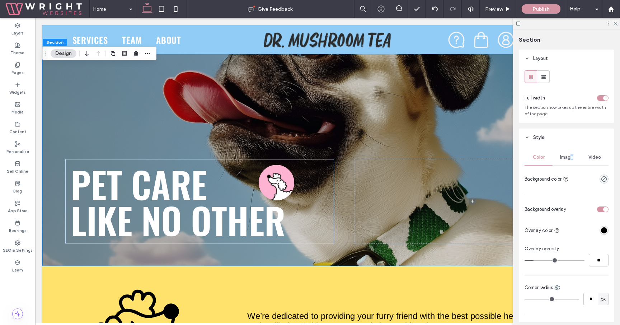
click at [571, 155] on span "Image" at bounding box center [566, 157] width 13 height 6
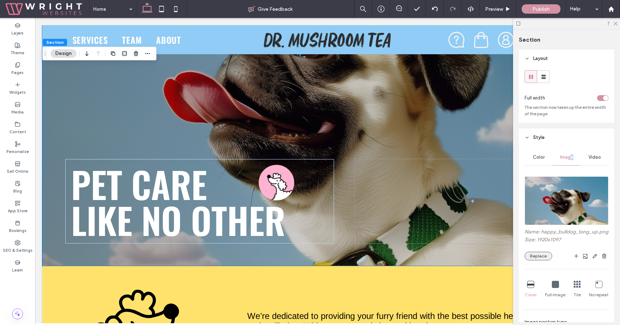
click at [549, 255] on button "Replace" at bounding box center [538, 255] width 28 height 9
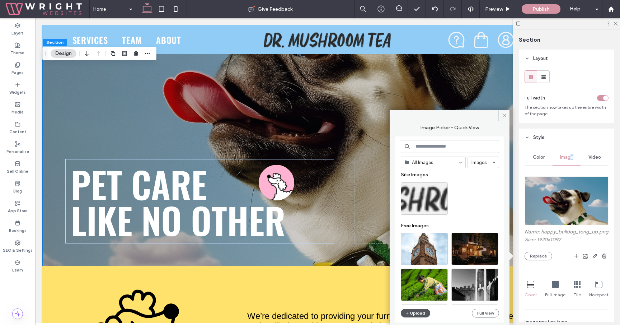
click at [413, 313] on button "Upload" at bounding box center [415, 312] width 29 height 9
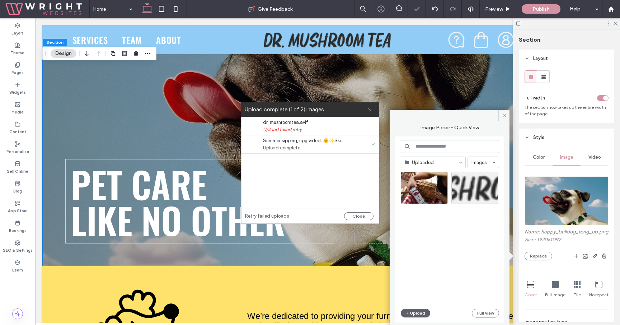
click at [371, 110] on icon at bounding box center [369, 109] width 5 height 5
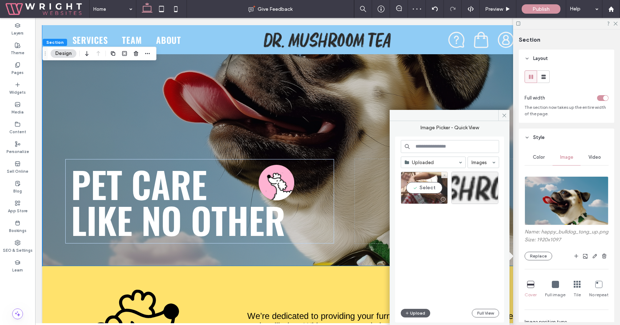
click at [420, 193] on div "Select" at bounding box center [424, 187] width 47 height 32
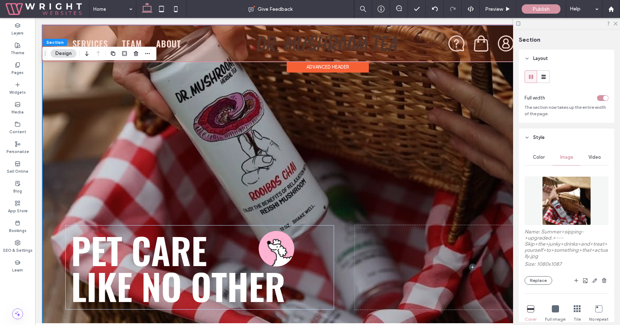
click at [305, 46] on div at bounding box center [327, 43] width 570 height 36
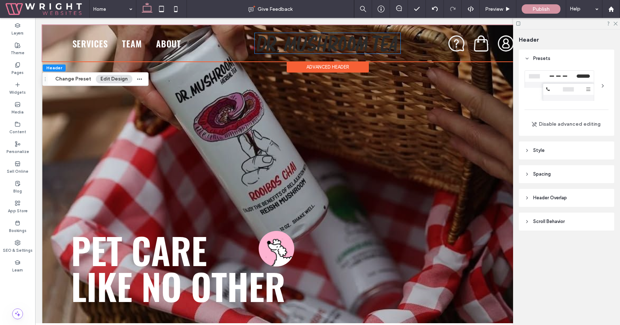
click at [305, 46] on img at bounding box center [328, 43] width 146 height 20
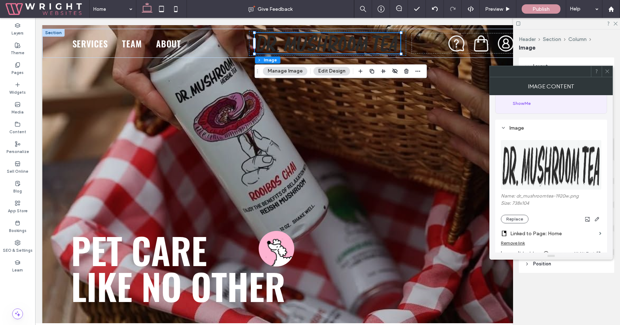
scroll to position [73, 0]
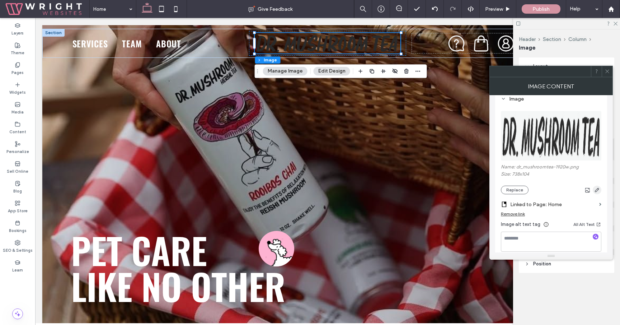
click at [596, 192] on icon "button" at bounding box center [597, 190] width 6 height 6
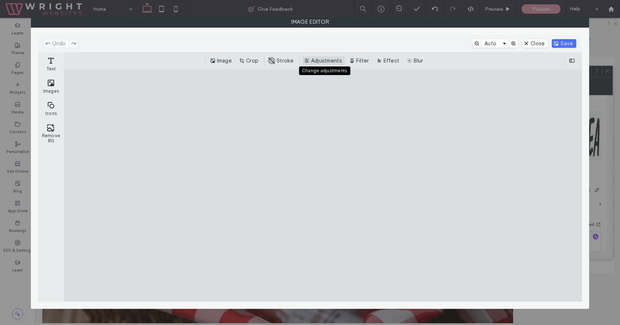
click at [331, 59] on button "Adjustments" at bounding box center [323, 60] width 42 height 9
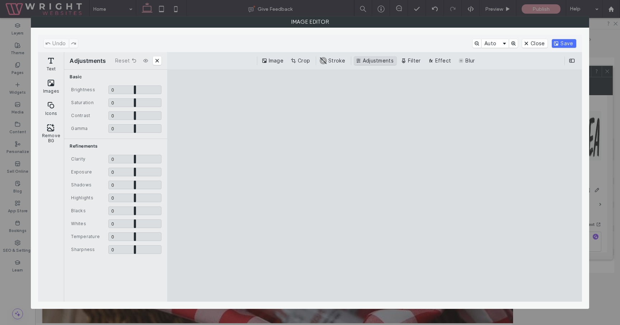
click at [369, 60] on button "Adjustments" at bounding box center [375, 60] width 42 height 9
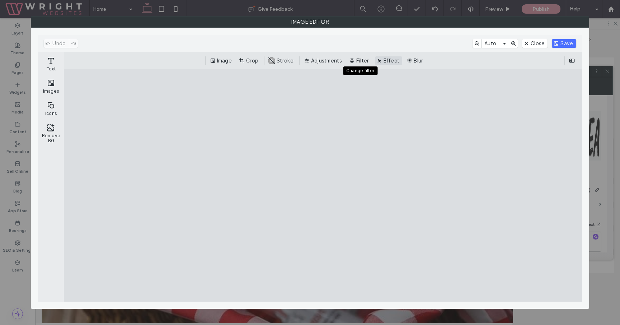
click at [386, 61] on button "Effect" at bounding box center [389, 60] width 28 height 9
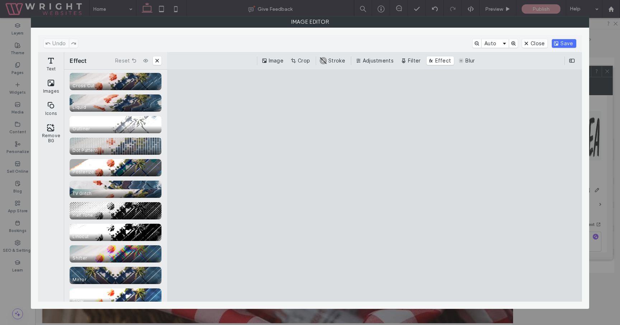
scroll to position [0, 0]
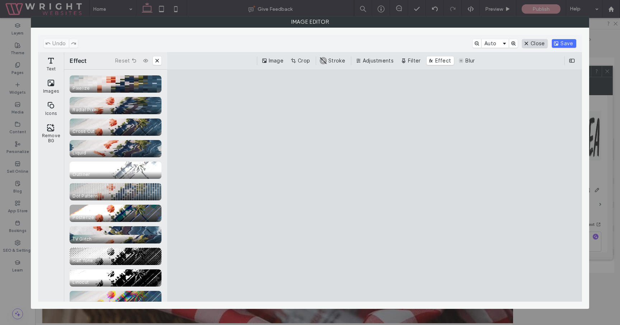
click at [533, 40] on button "Close" at bounding box center [534, 43] width 25 height 9
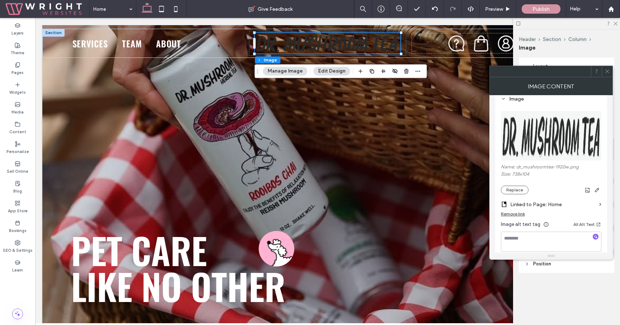
click at [613, 67] on header "Layout" at bounding box center [566, 66] width 95 height 18
click at [609, 69] on icon at bounding box center [606, 71] width 5 height 5
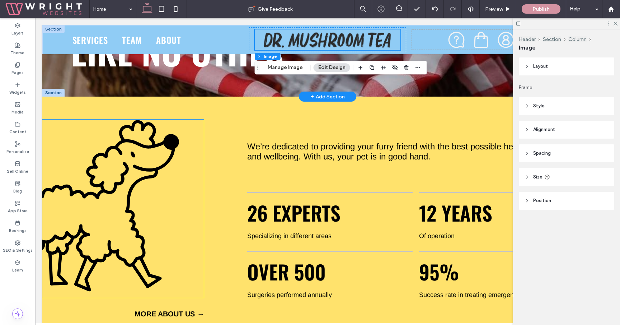
scroll to position [235, 0]
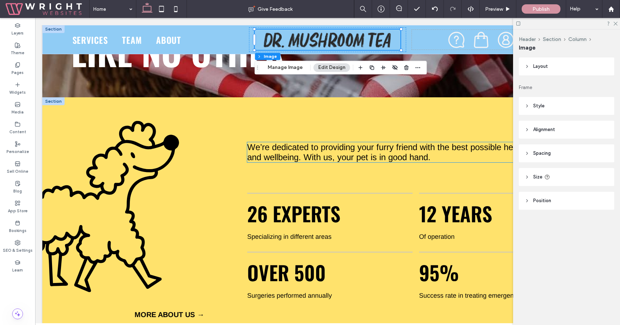
click at [299, 152] on span "We’re dedicated to providing your furry friend with the best possible health an…" at bounding box center [386, 152] width 279 height 20
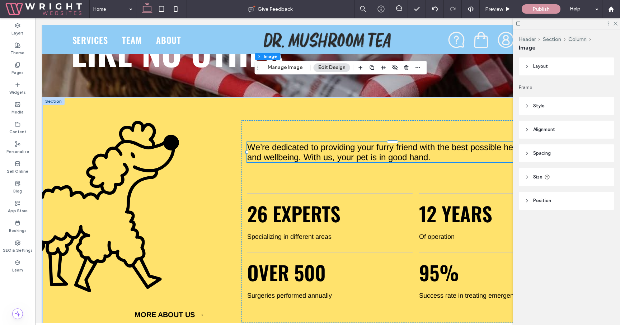
click at [299, 152] on div "We’re dedicated to providing your furry friend with the best possible health an…" at bounding box center [392, 152] width 291 height 20
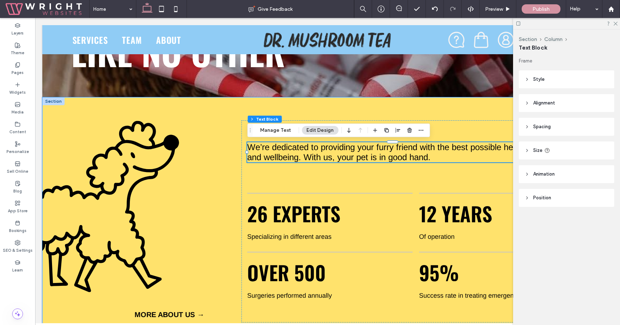
click at [299, 152] on span "We’re dedicated to providing your furry friend with the best possible health an…" at bounding box center [386, 152] width 279 height 20
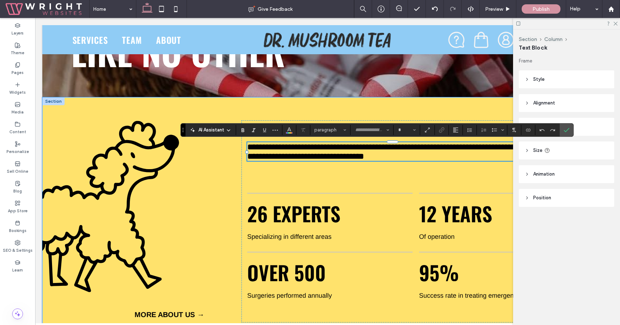
type input "*****"
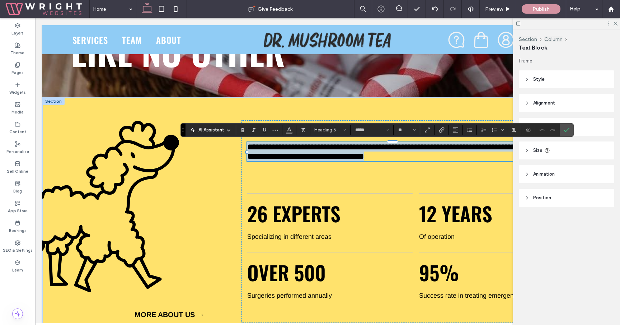
type input "**"
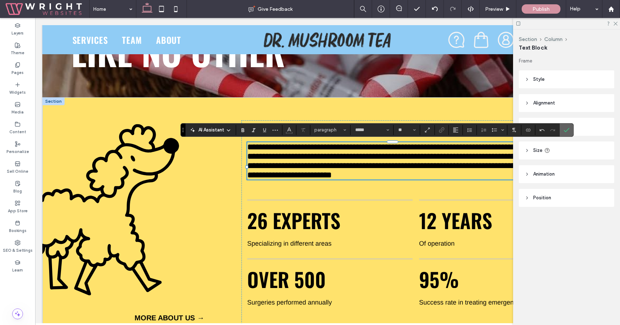
click at [569, 127] on span "Confirm" at bounding box center [567, 130] width 6 height 12
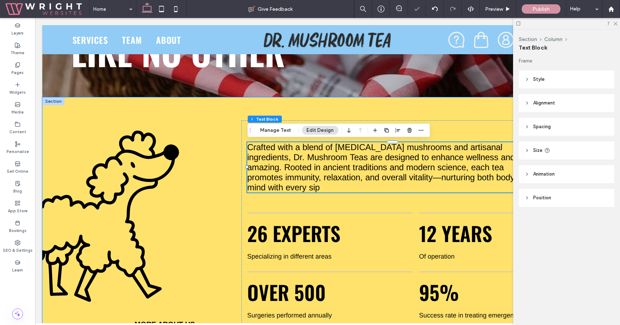
click at [322, 183] on h5 "Crafted with a blend of adaptogenic mushrooms and artisanal ingredients, Dr. Mu…" at bounding box center [392, 167] width 291 height 50
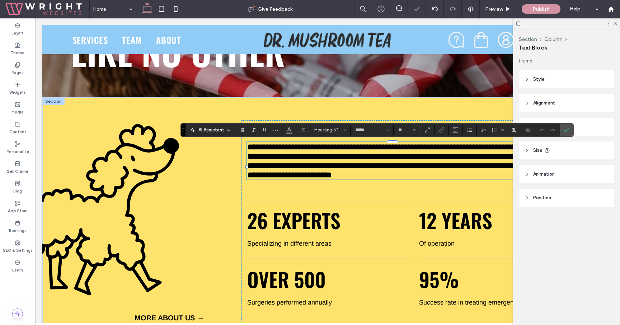
click at [316, 179] on h5 "**********" at bounding box center [392, 160] width 291 height 37
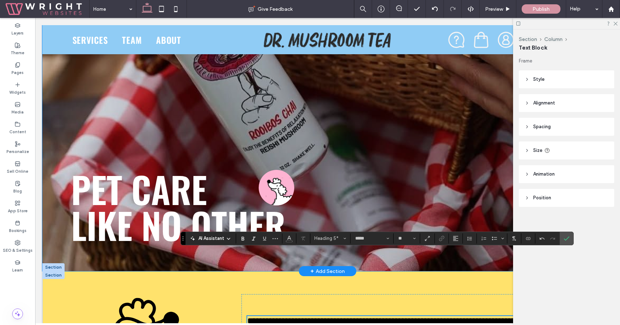
scroll to position [37, 0]
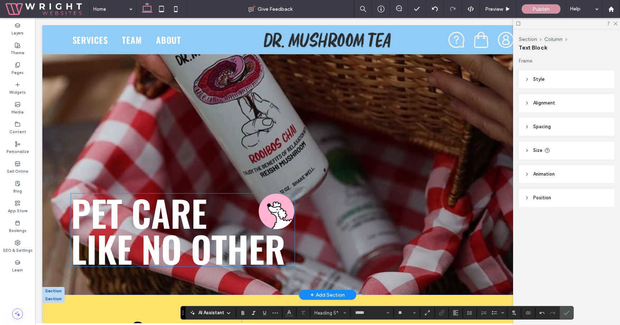
click at [174, 231] on span "pet care like no other" at bounding box center [178, 230] width 214 height 89
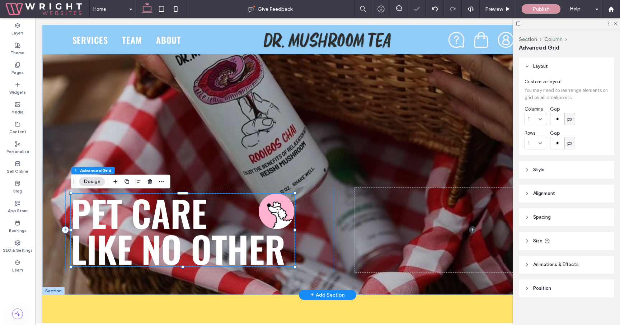
click at [174, 231] on span "pet care like no other" at bounding box center [178, 230] width 214 height 89
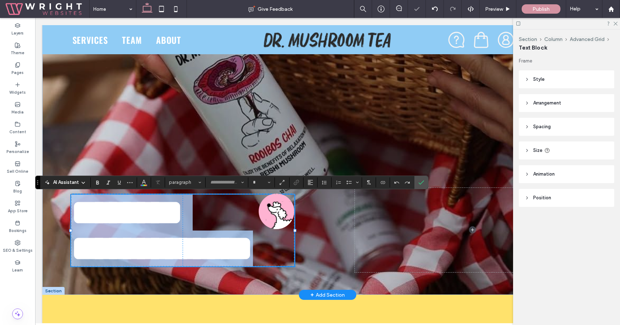
type input "******"
type input "***"
type input "*****"
type input "**"
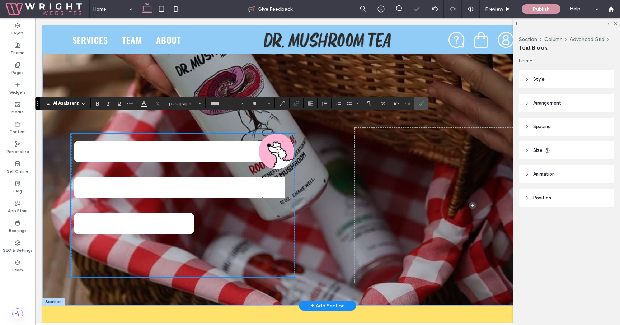
scroll to position [92, 0]
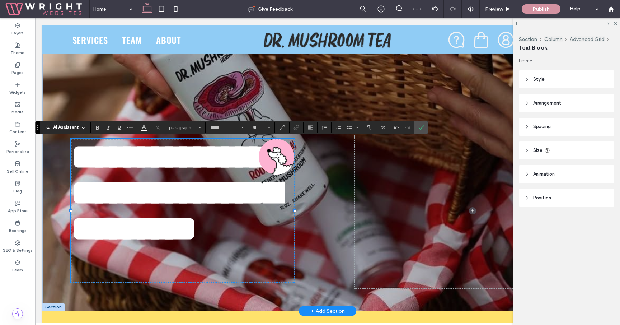
type input "******"
type input "***"
click at [185, 197] on span "**********" at bounding box center [176, 192] width 210 height 107
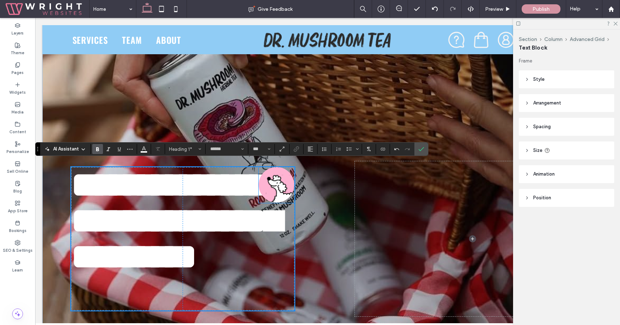
scroll to position [72, 0]
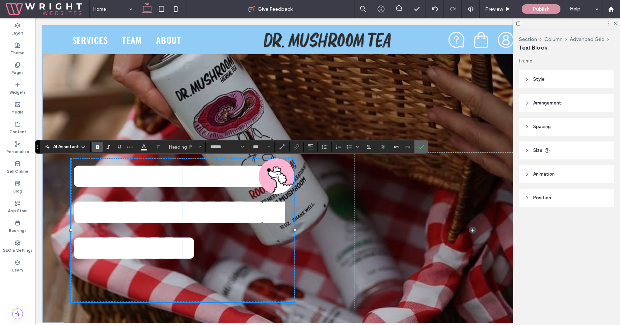
click at [421, 142] on span "Confirm" at bounding box center [421, 147] width 6 height 12
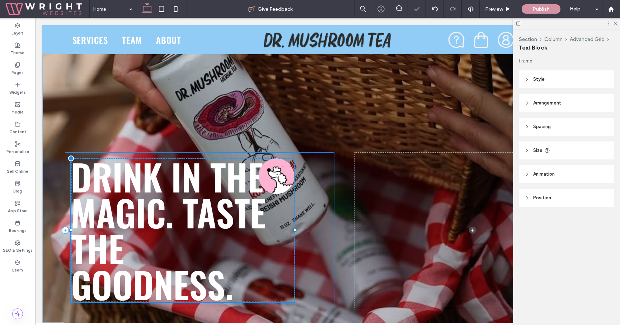
drag, startPoint x: 294, startPoint y: 229, endPoint x: 329, endPoint y: 228, distance: 34.4
click at [334, 228] on div "Drink in the magic. Taste the goodness." at bounding box center [327, 141] width 570 height 377
drag, startPoint x: 295, startPoint y: 230, endPoint x: 321, endPoint y: 230, distance: 25.8
click at [321, 230] on div "Drink in the magic. Taste the goodness." at bounding box center [199, 229] width 269 height 155
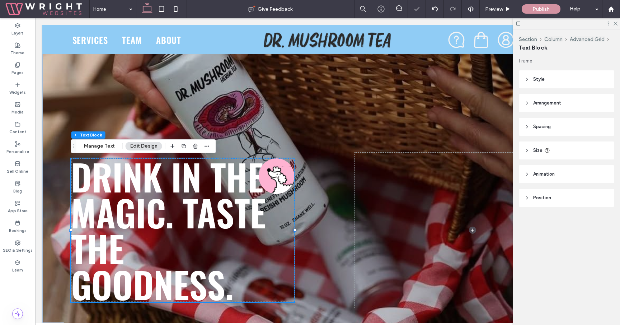
click at [288, 235] on h1 "Drink in the magic. Taste the goodness." at bounding box center [182, 229] width 223 height 143
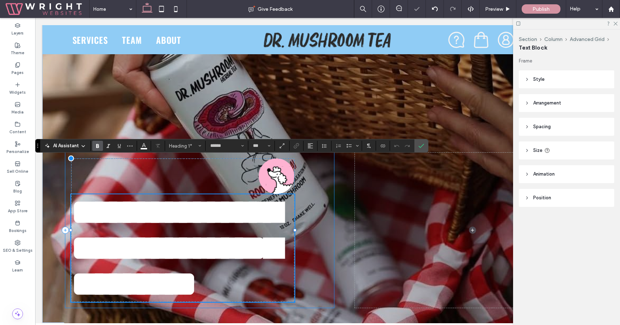
drag, startPoint x: 293, startPoint y: 228, endPoint x: 308, endPoint y: 228, distance: 14.7
click at [308, 228] on div "**********" at bounding box center [199, 229] width 269 height 155
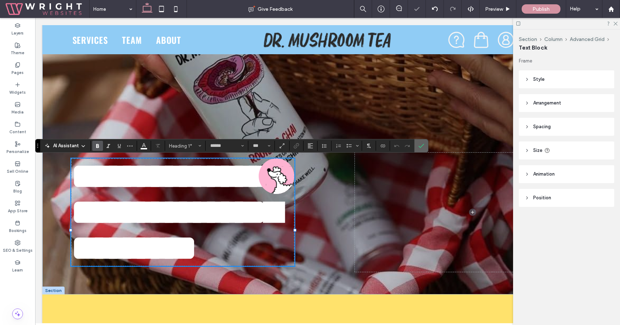
click at [421, 147] on icon "Confirm" at bounding box center [421, 146] width 6 height 6
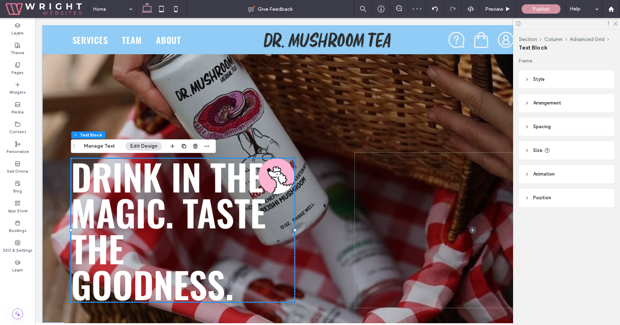
click at [246, 219] on span "Drink in the magic. Taste the goodness." at bounding box center [168, 230] width 195 height 161
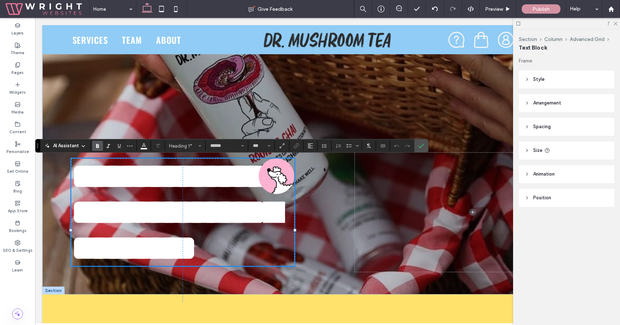
click at [232, 265] on span "**********" at bounding box center [176, 211] width 210 height 107
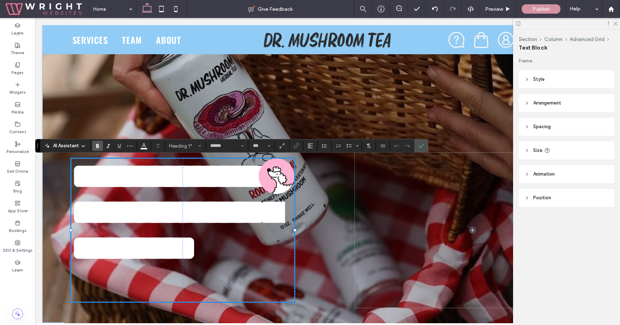
click at [198, 239] on h1 "**********" at bounding box center [182, 212] width 223 height 108
click at [74, 265] on span "**********" at bounding box center [176, 211] width 210 height 107
click at [302, 226] on div "**********" at bounding box center [199, 229] width 269 height 155
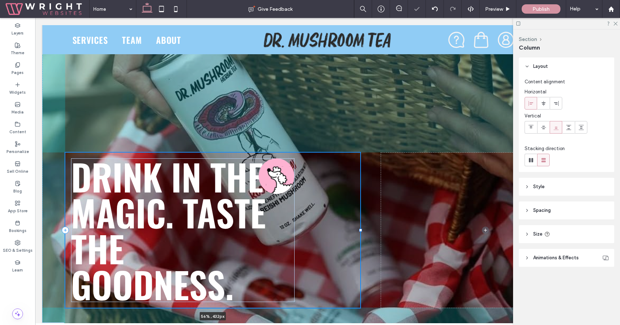
drag, startPoint x: 334, startPoint y: 229, endPoint x: 360, endPoint y: 228, distance: 26.2
click at [66, 153] on div at bounding box center [65, 152] width 0 height 0
type input "**"
type input "*****"
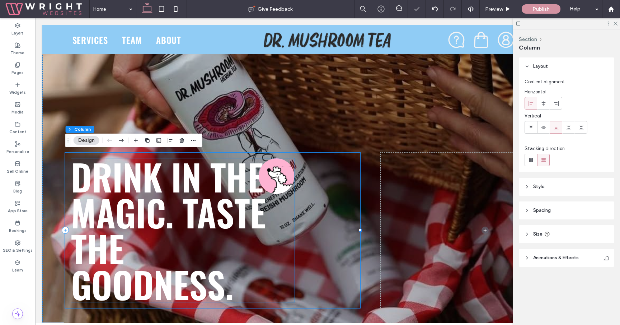
click at [273, 236] on h1 "Drink in the magic. Taste the goodness." at bounding box center [182, 229] width 223 height 143
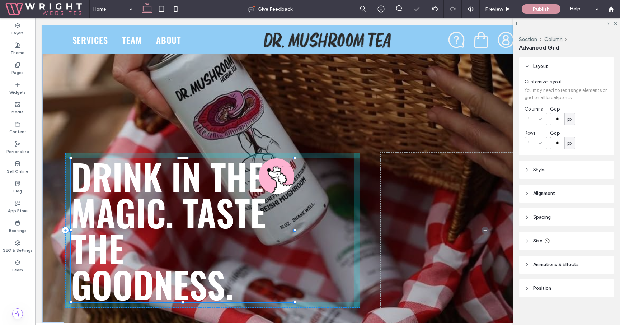
scroll to position [4, 0]
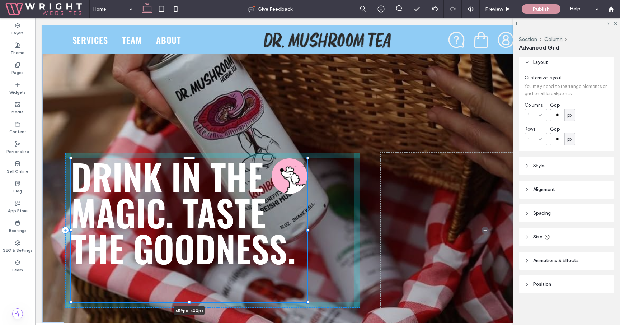
drag, startPoint x: 296, startPoint y: 228, endPoint x: 309, endPoint y: 225, distance: 13.4
click at [309, 225] on div "Drink in the magic. Taste the goodness. 659px , 400px" at bounding box center [327, 141] width 570 height 377
type input "***"
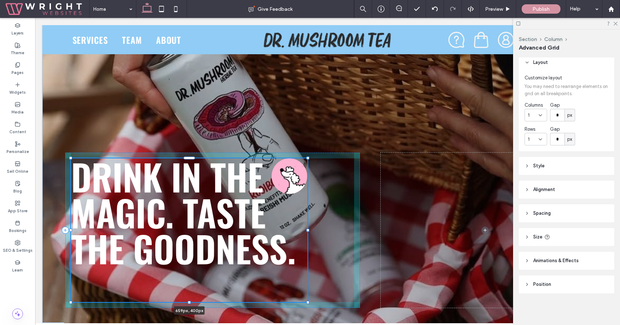
type input "***"
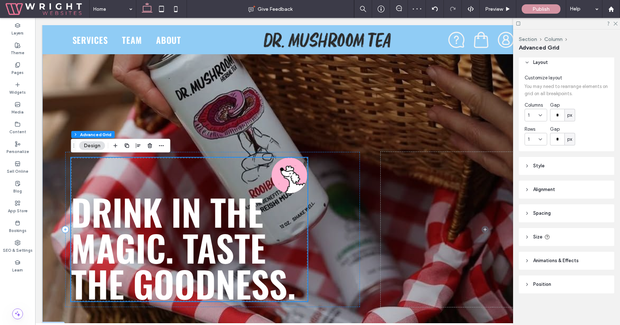
scroll to position [75, 0]
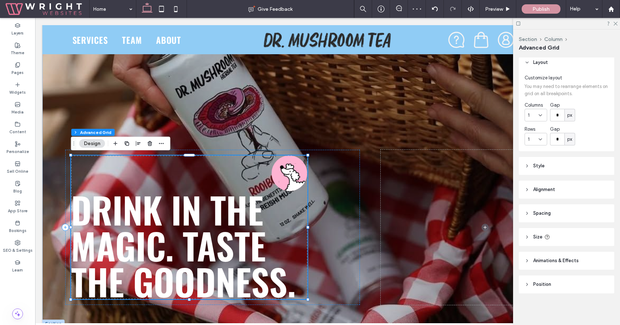
click at [218, 170] on div "Drink in the magic. Taste the goodness. 659px , 400px" at bounding box center [189, 226] width 236 height 143
click at [218, 170] on div "Drink in the magic. Taste the goodness." at bounding box center [189, 226] width 236 height 143
click at [199, 187] on span "Drink in the magic. Taste the goodness." at bounding box center [183, 245] width 225 height 125
click at [199, 187] on div "Drink in the magic. Taste the goodness." at bounding box center [189, 226] width 236 height 143
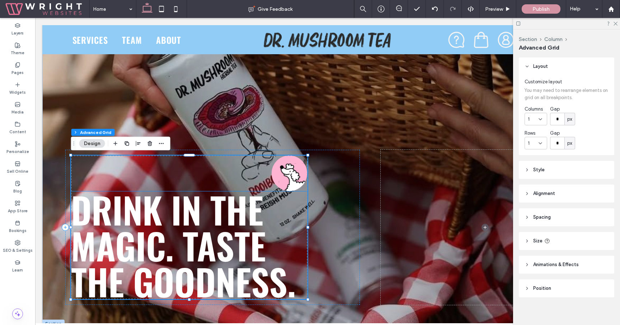
click at [202, 194] on span "Drink in the magic. Taste the goodness." at bounding box center [183, 245] width 225 height 125
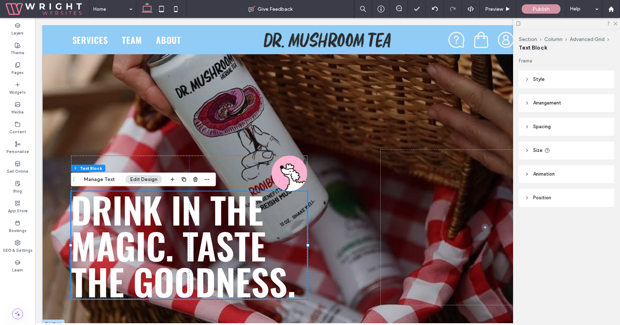
click at [217, 173] on div "Drink in the magic. Taste the goodness. 0px" at bounding box center [189, 226] width 236 height 143
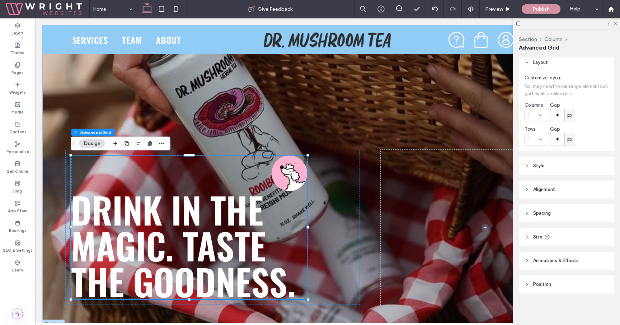
click at [553, 164] on header "Style" at bounding box center [566, 166] width 95 height 18
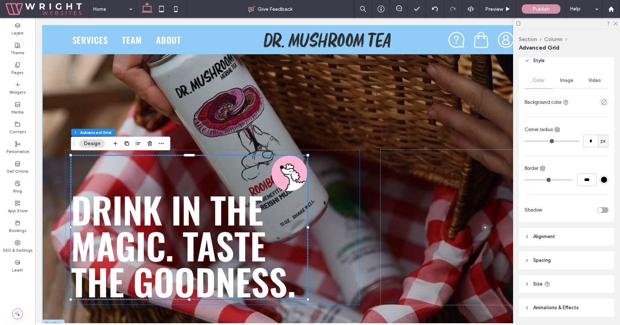
click at [554, 241] on header "Alignment" at bounding box center [566, 236] width 95 height 18
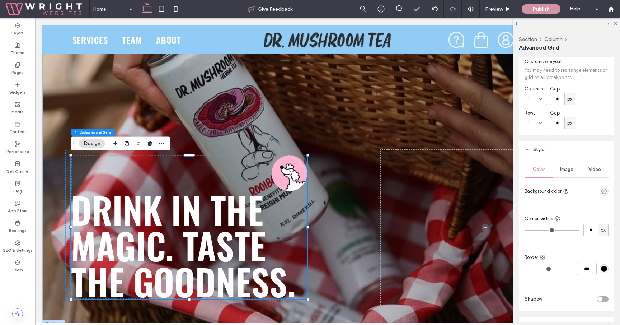
scroll to position [0, 0]
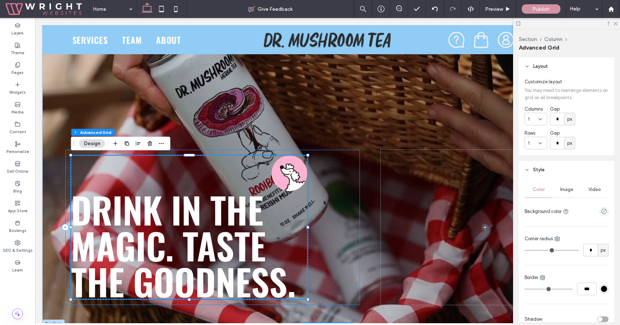
click at [330, 162] on div "Drink in the magic. Taste the goodness." at bounding box center [212, 227] width 294 height 155
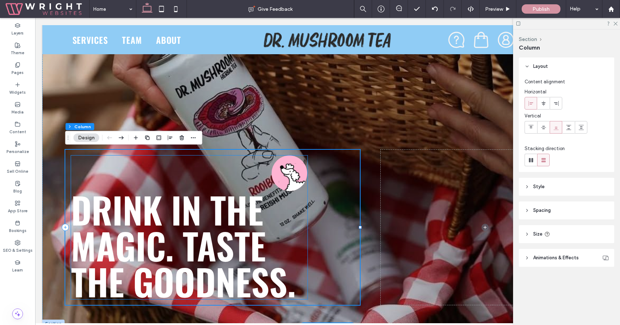
click at [250, 172] on div "Drink in the magic. Taste the goodness." at bounding box center [189, 226] width 236 height 143
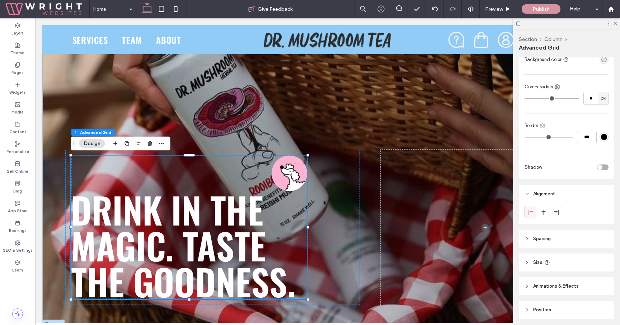
scroll to position [177, 0]
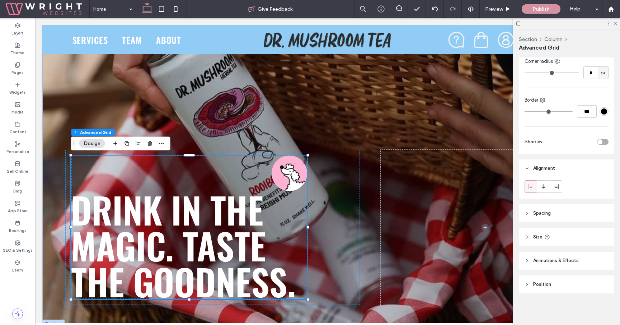
click at [554, 285] on header "Position" at bounding box center [566, 284] width 95 height 18
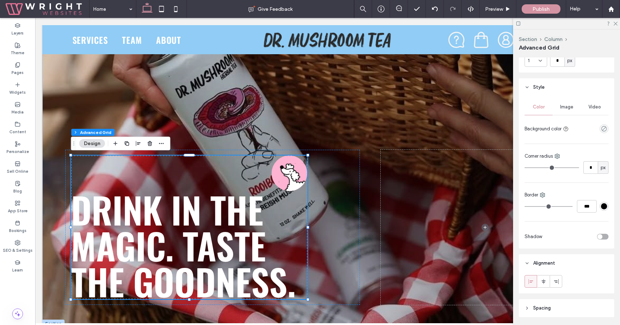
scroll to position [0, 0]
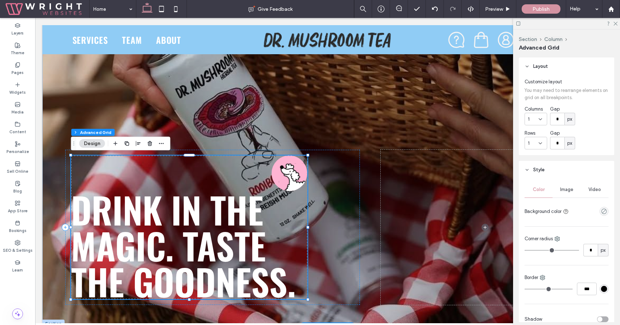
click at [218, 179] on div "Drink in the magic. Taste the goodness." at bounding box center [189, 226] width 236 height 143
click at [214, 177] on div "Drink in the magic. Taste the goodness." at bounding box center [189, 226] width 236 height 143
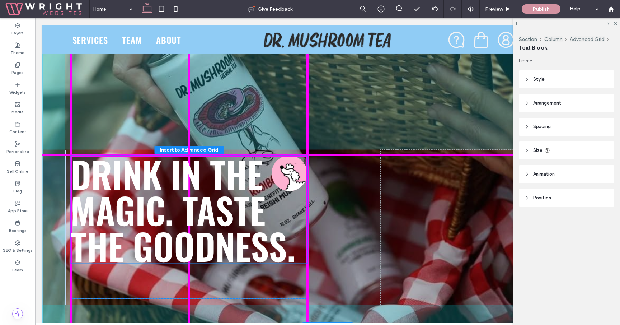
drag, startPoint x: 208, startPoint y: 203, endPoint x: 206, endPoint y: 167, distance: 35.5
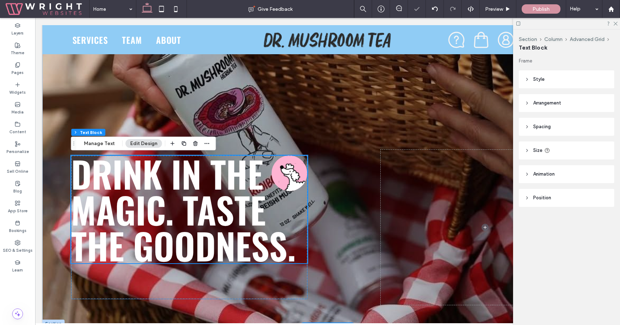
click at [191, 288] on div "Drink in the magic. Taste the goodness." at bounding box center [189, 226] width 236 height 143
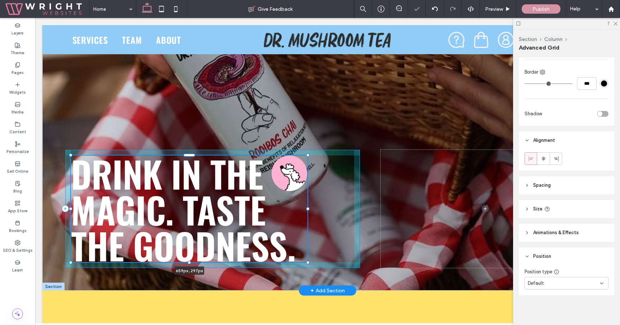
scroll to position [207, 0]
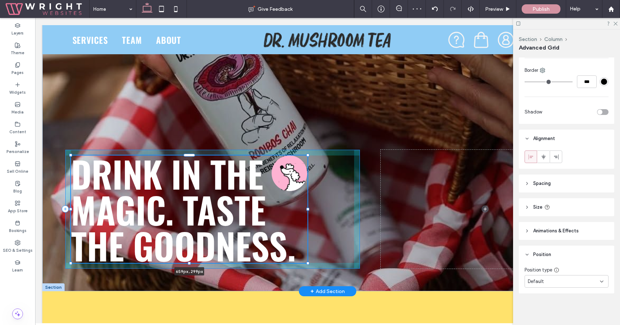
drag, startPoint x: 190, startPoint y: 299, endPoint x: 190, endPoint y: 263, distance: 36.2
click at [190, 263] on div at bounding box center [189, 262] width 3 height 3
type input "***"
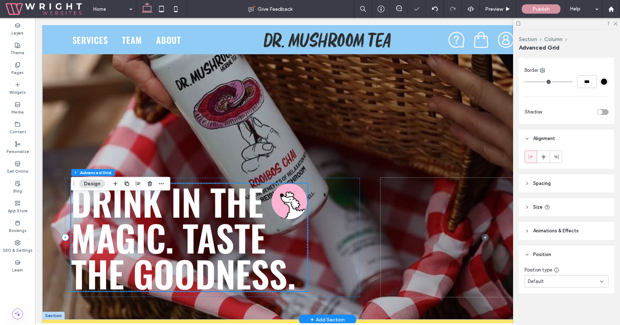
scroll to position [29, 0]
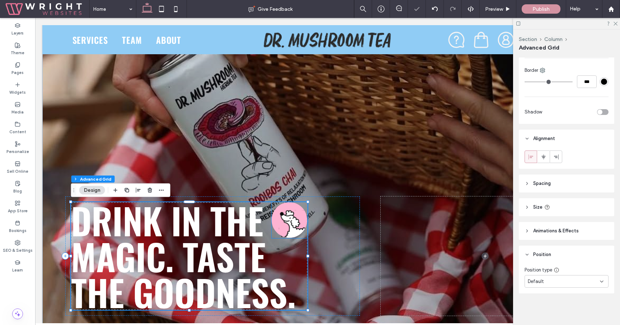
click at [286, 222] on img at bounding box center [290, 220] width 36 height 36
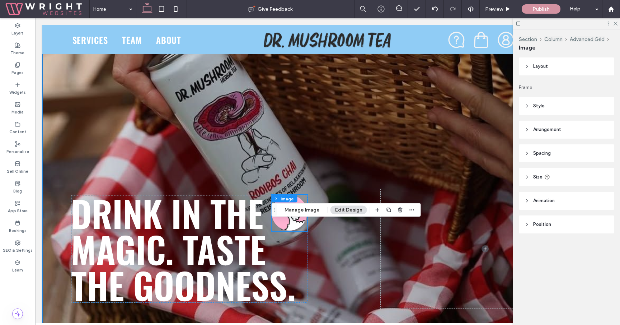
scroll to position [55, 0]
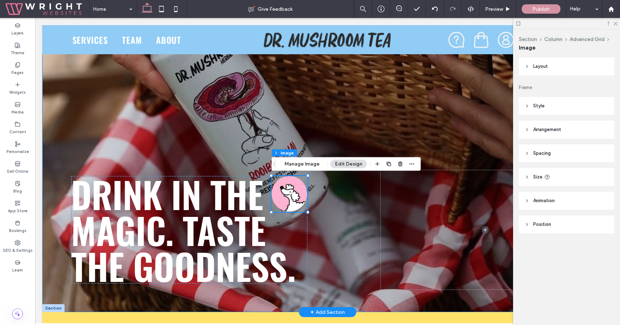
click at [210, 135] on div "Drink in the magic. Taste the goodness. 0px 0px" at bounding box center [327, 140] width 570 height 341
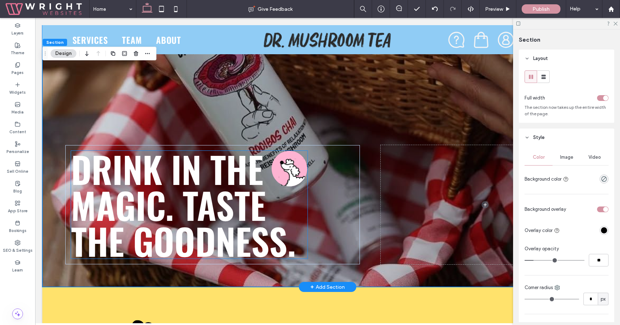
scroll to position [90, 0]
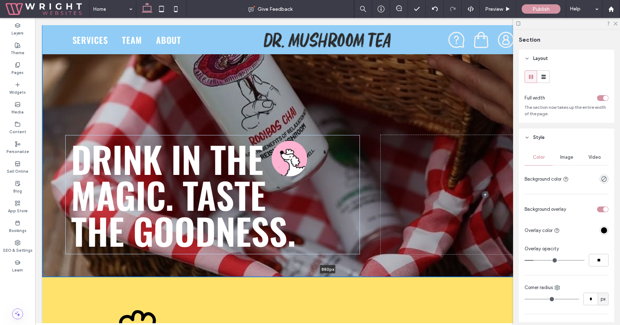
drag, startPoint x: 258, startPoint y: 276, endPoint x: 258, endPoint y: 250, distance: 25.8
click at [258, 250] on div "Drink in the magic. Taste the goodness. 880px Section + Add Section" at bounding box center [327, 105] width 570 height 341
type input "***"
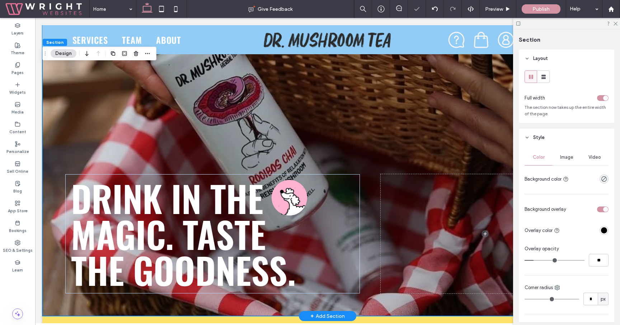
scroll to position [41, 0]
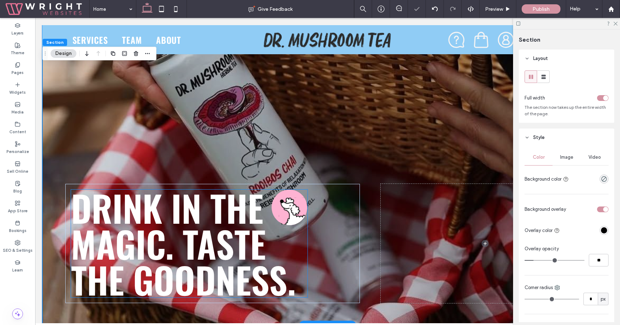
click at [291, 206] on img at bounding box center [290, 207] width 36 height 36
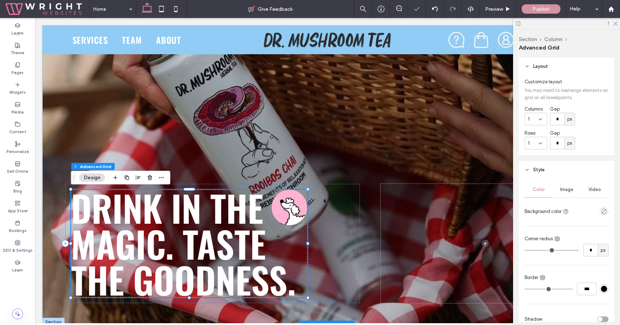
click at [291, 206] on img at bounding box center [290, 207] width 36 height 36
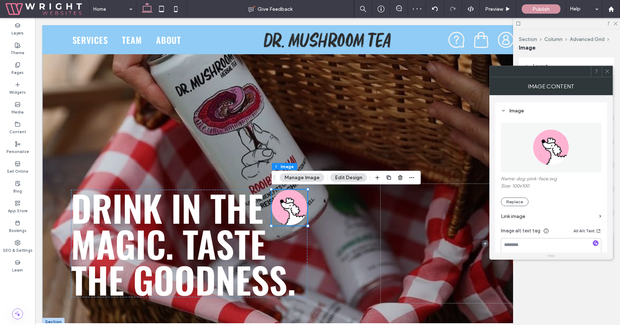
scroll to position [85, 0]
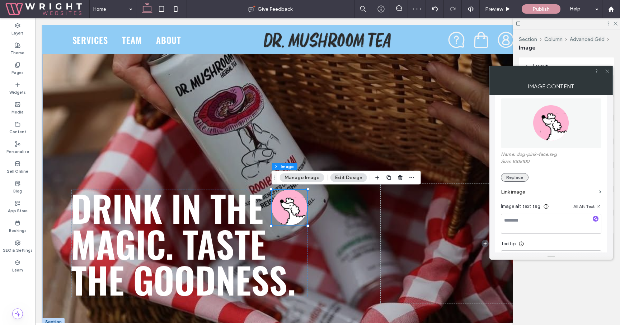
click at [525, 180] on button "Replace" at bounding box center [515, 177] width 28 height 9
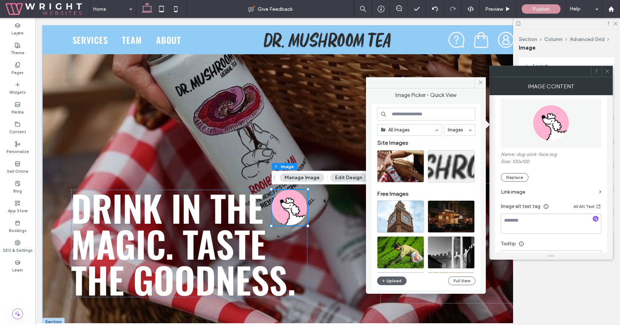
click at [609, 72] on icon at bounding box center [606, 71] width 5 height 5
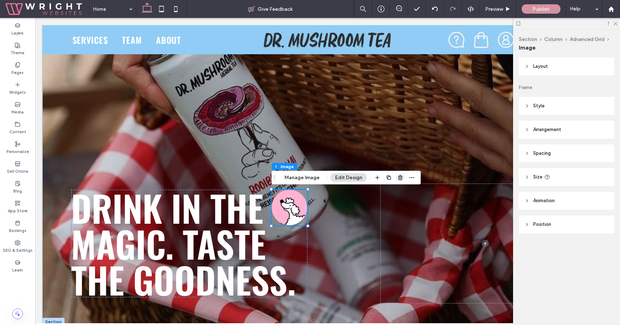
click at [397, 176] on icon "button" at bounding box center [400, 178] width 6 height 6
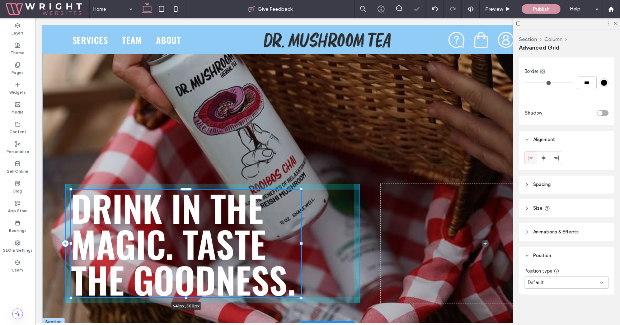
scroll to position [207, 0]
drag, startPoint x: 307, startPoint y: 242, endPoint x: 300, endPoint y: 243, distance: 7.6
click at [300, 243] on div at bounding box center [300, 243] width 3 height 3
type input "***"
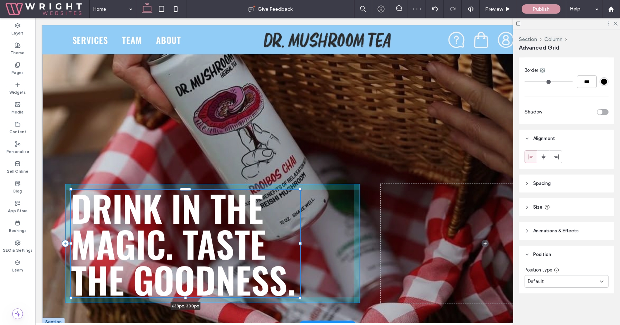
type input "***"
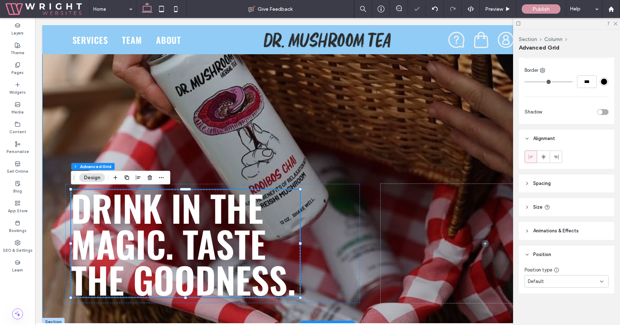
click at [345, 169] on div "Drink in the magic. Taste the goodness. 638px , 300px" at bounding box center [327, 154] width 570 height 341
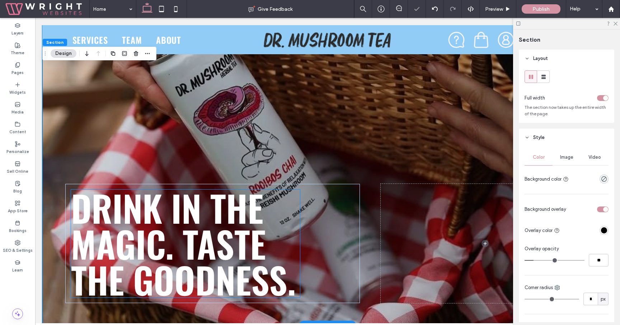
click at [248, 250] on span "Drink in the magic. Taste the goodness." at bounding box center [183, 243] width 225 height 125
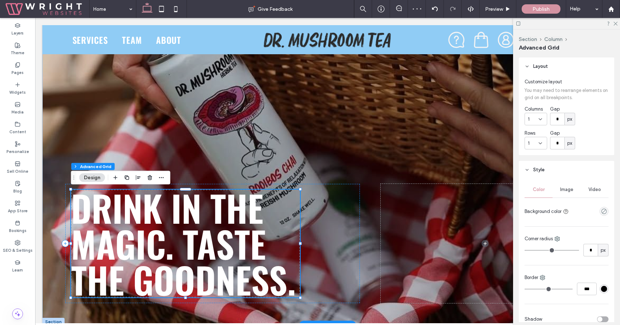
click at [238, 247] on span "Drink in the magic. Taste the goodness." at bounding box center [183, 243] width 225 height 125
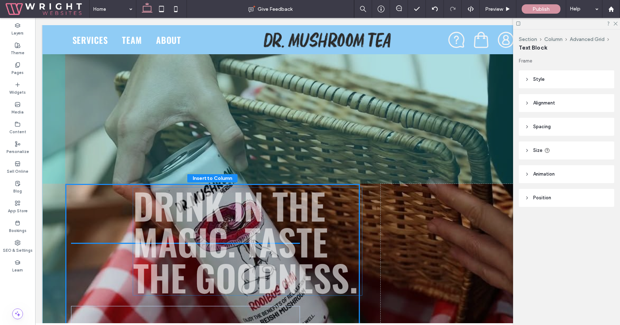
drag, startPoint x: 276, startPoint y: 231, endPoint x: 338, endPoint y: 229, distance: 62.1
type input "**"
type input "****"
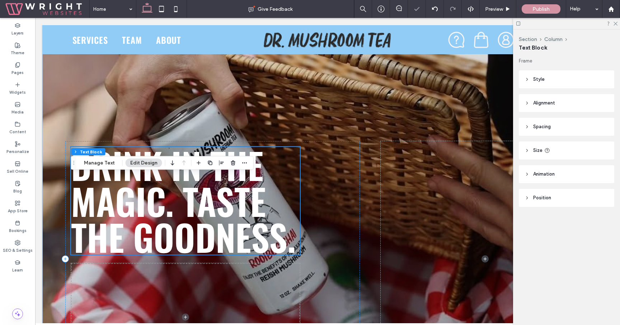
scroll to position [103, 0]
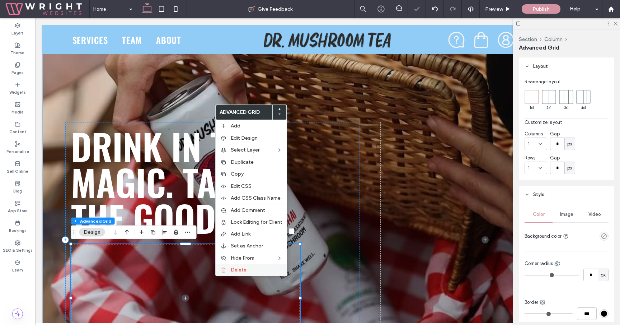
click at [231, 266] on div "Delete" at bounding box center [251, 270] width 71 height 12
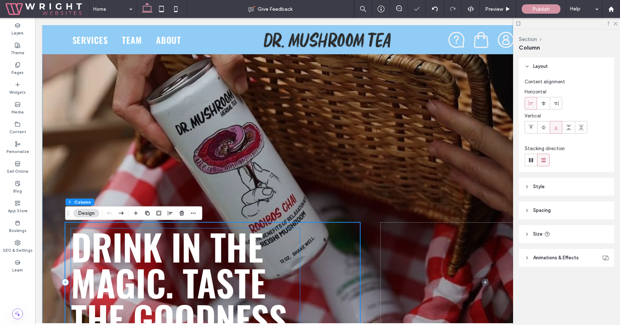
scroll to position [0, 0]
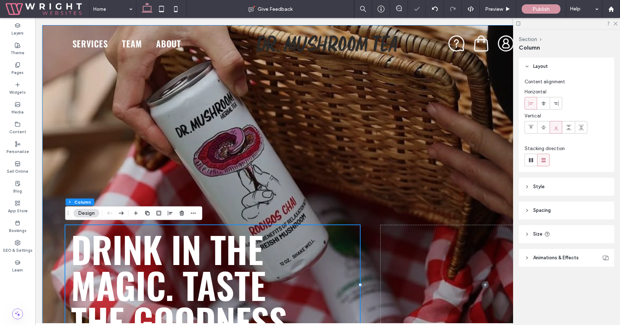
click at [273, 152] on div "Drink in the magic. Taste the goodness." at bounding box center [327, 195] width 570 height 341
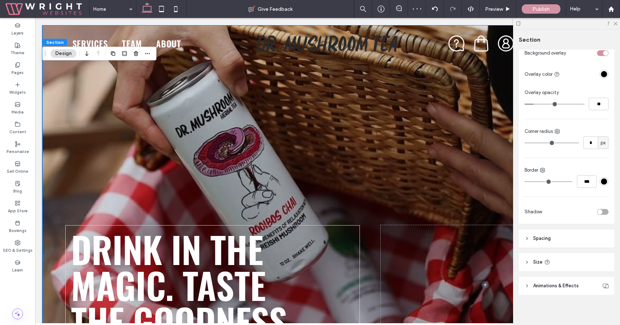
scroll to position [158, 0]
click at [570, 237] on header "Spacing" at bounding box center [566, 237] width 95 height 18
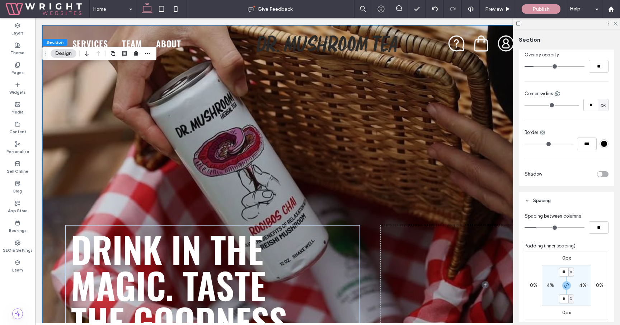
scroll to position [220, 0]
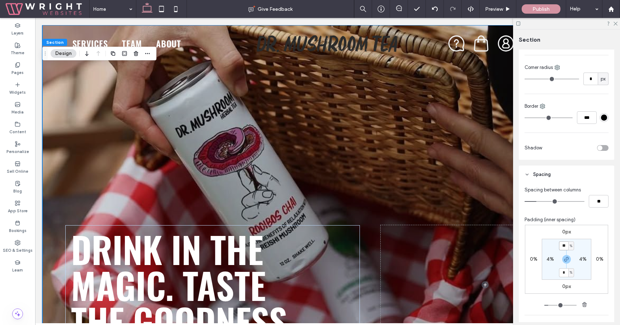
click at [564, 244] on input "**" at bounding box center [563, 245] width 9 height 9
type input "**"
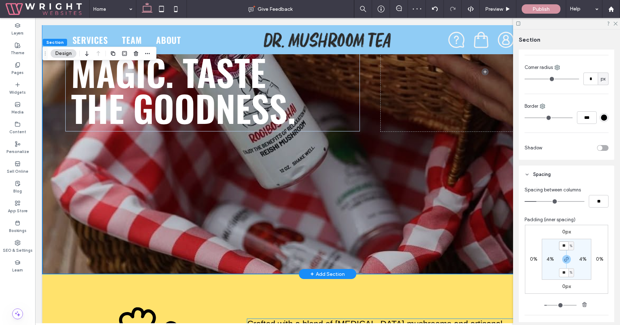
scroll to position [117, 0]
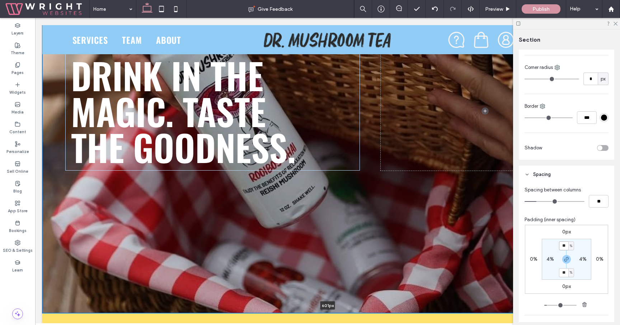
drag, startPoint x: 264, startPoint y: 313, endPoint x: 265, endPoint y: 124, distance: 188.7
click at [265, 124] on div "Drink in the magic. Taste the goodness. 601px Section + Add Section" at bounding box center [327, 111] width 570 height 404
type input "***"
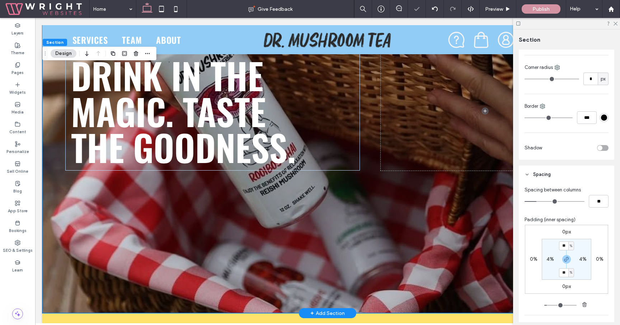
click at [268, 240] on div "Drink in the magic. Taste the goodness." at bounding box center [327, 111] width 570 height 404
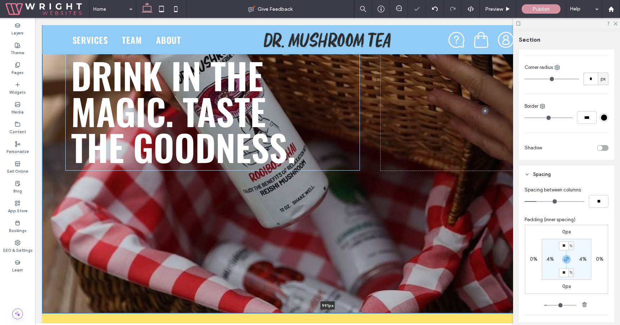
drag, startPoint x: 253, startPoint y: 311, endPoint x: 255, endPoint y: 199, distance: 111.9
click at [255, 199] on div "Drink in the magic. Taste the goodness. 991px Section + Add Section" at bounding box center [327, 111] width 570 height 404
type input "***"
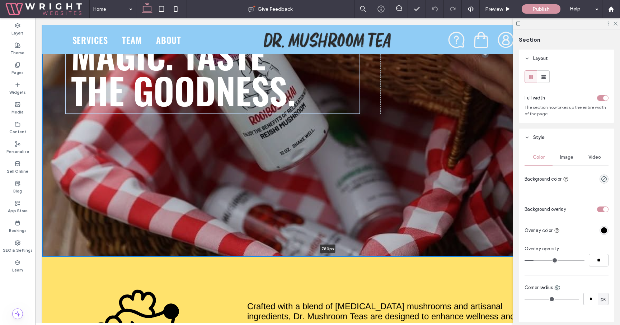
drag, startPoint x: 255, startPoint y: 256, endPoint x: 256, endPoint y: 132, distance: 124.5
click at [256, 132] on div "Drink in the magic. Taste the goodness. 780px Section + Add Section" at bounding box center [327, 54] width 570 height 404
type input "***"
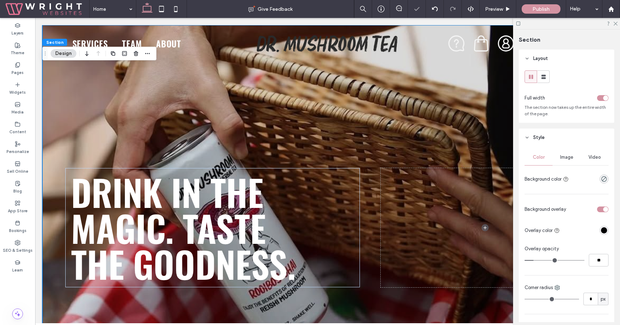
click at [260, 157] on div "Drink in the magic. Taste the goodness." at bounding box center [327, 227] width 570 height 404
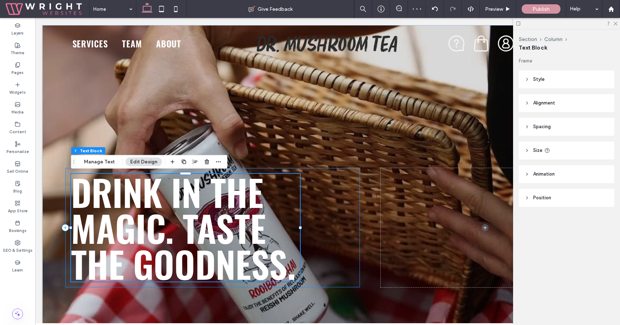
click at [322, 174] on div "Drink in the magic. Taste the goodness." at bounding box center [212, 227] width 294 height 119
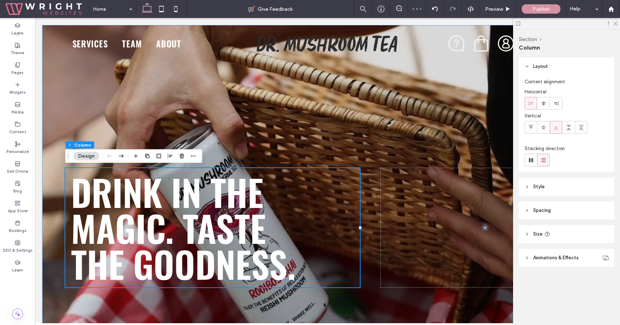
click at [546, 211] on span "Spacing" at bounding box center [542, 210] width 18 height 7
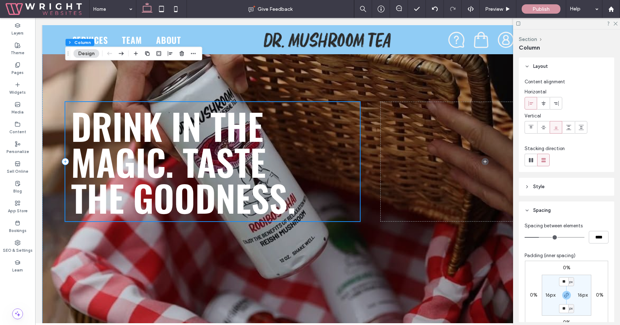
scroll to position [119, 0]
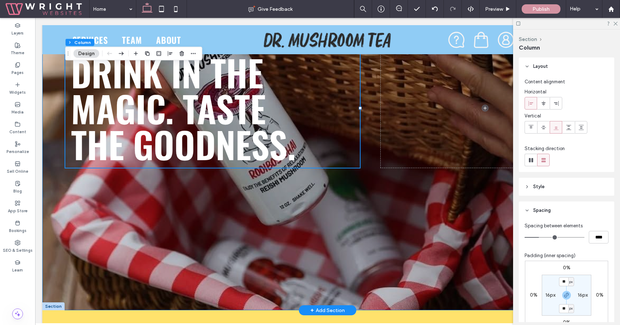
click at [310, 218] on div "Drink in the magic. Taste the goodness." at bounding box center [327, 108] width 570 height 404
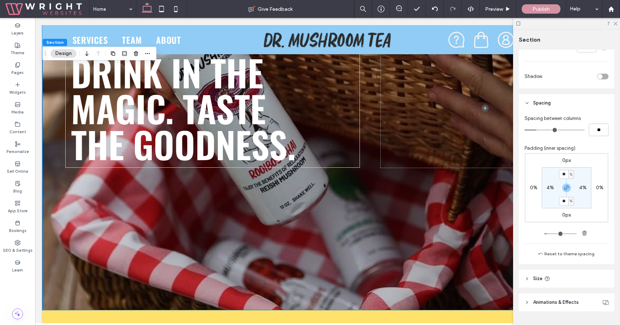
scroll to position [297, 0]
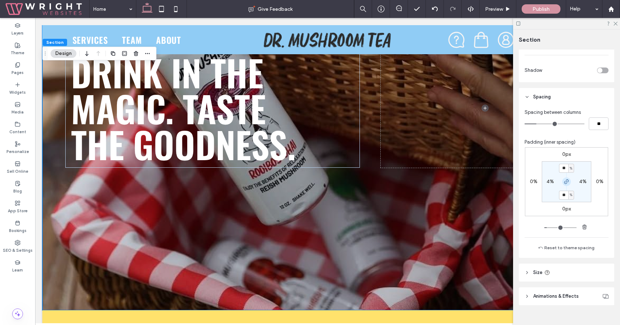
click at [566, 183] on use "button" at bounding box center [566, 181] width 4 height 4
click at [565, 196] on label "25%" at bounding box center [566, 195] width 10 height 6
type input "*"
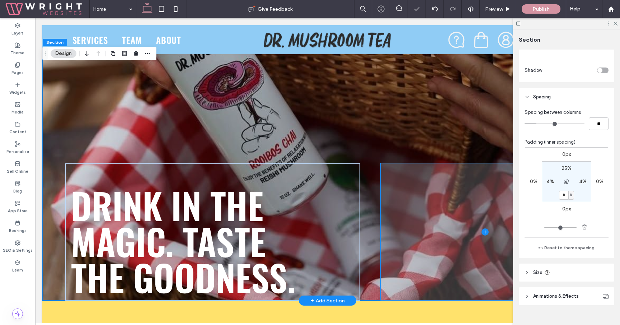
scroll to position [0, 0]
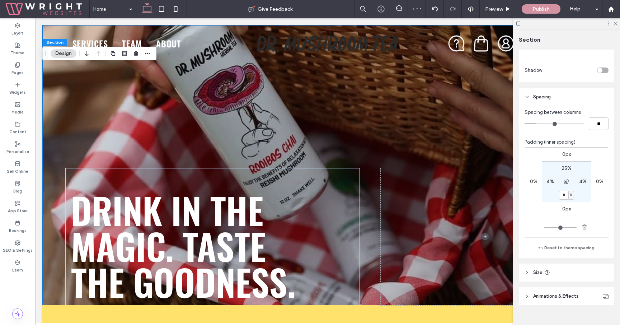
type input "*"
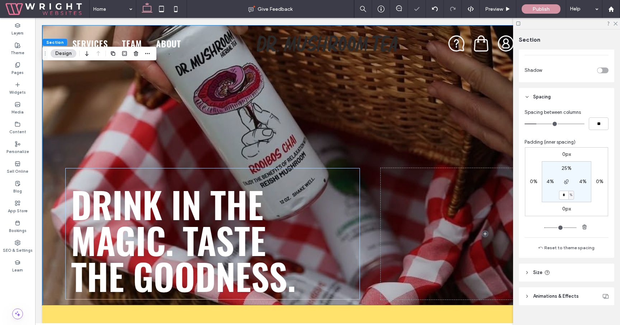
type input "*"
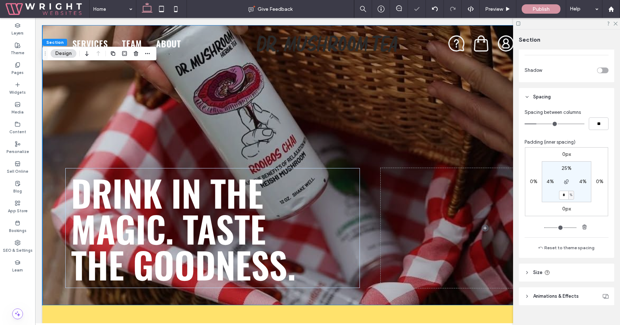
click at [562, 170] on label "25%" at bounding box center [566, 168] width 10 height 6
type input "**"
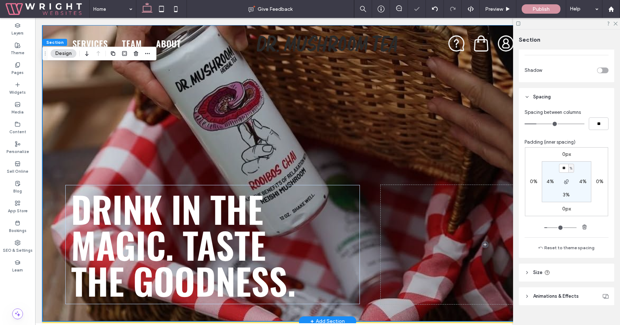
click at [424, 148] on div "Drink in the magic. Taste the goodness." at bounding box center [327, 173] width 570 height 296
click at [209, 260] on span "Drink in the magic. Taste the goodness." at bounding box center [183, 244] width 225 height 125
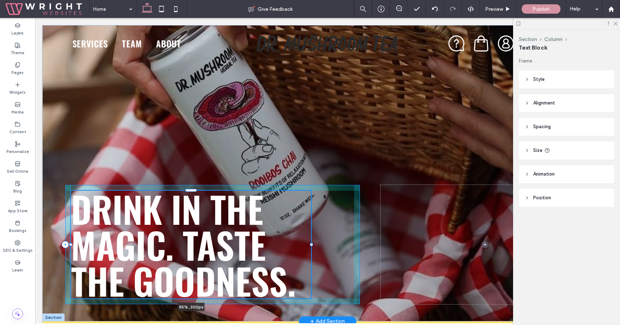
drag, startPoint x: 300, startPoint y: 243, endPoint x: 311, endPoint y: 239, distance: 11.9
click at [71, 191] on div at bounding box center [71, 190] width 0 height 0
type input "**"
type input "****"
drag, startPoint x: 311, startPoint y: 243, endPoint x: 324, endPoint y: 242, distance: 13.7
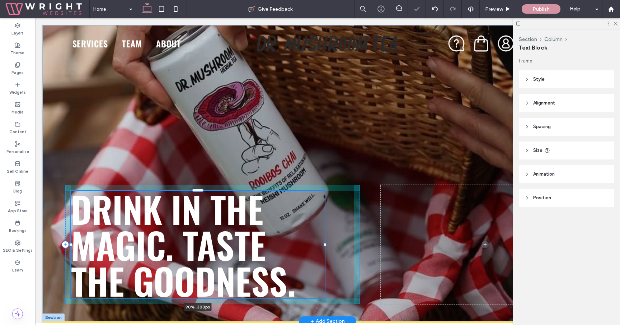
click at [71, 191] on div at bounding box center [71, 190] width 0 height 0
type input "**"
type input "****"
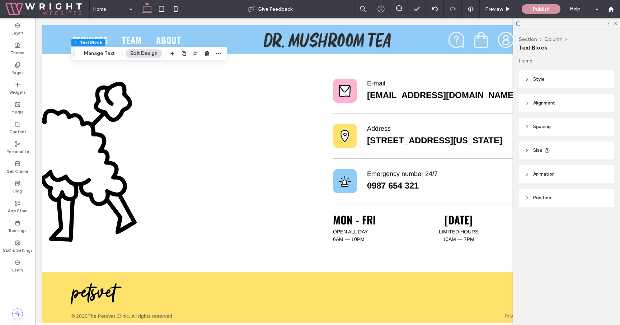
scroll to position [1390, 0]
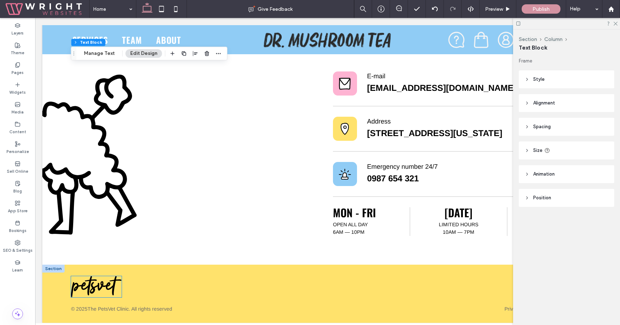
click at [100, 286] on img at bounding box center [96, 286] width 51 height 21
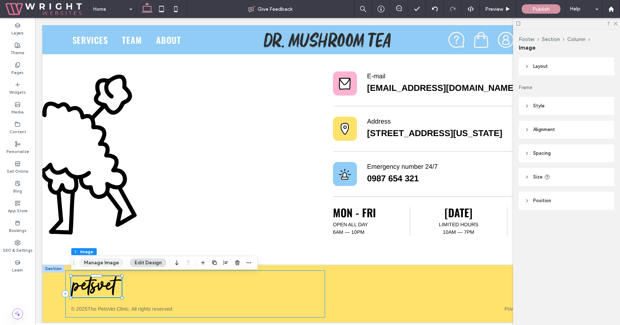
click at [111, 267] on button "Manage Image" at bounding box center [101, 262] width 44 height 9
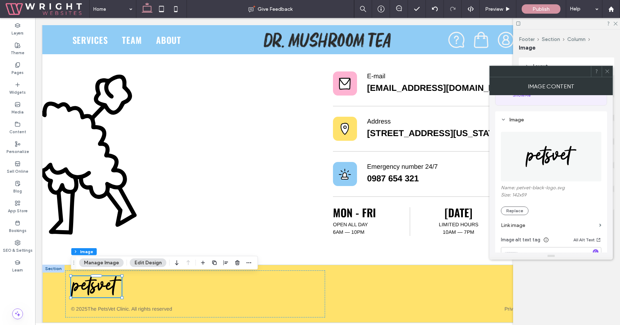
scroll to position [71, 0]
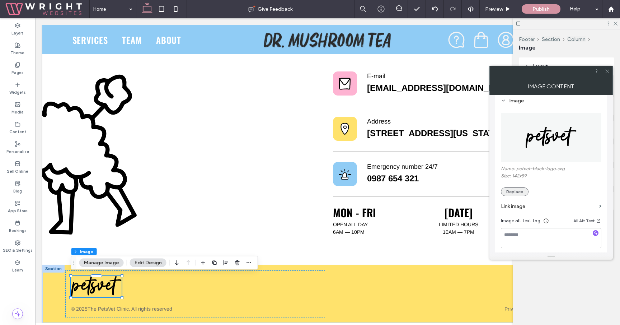
click at [522, 192] on button "Replace" at bounding box center [515, 191] width 28 height 9
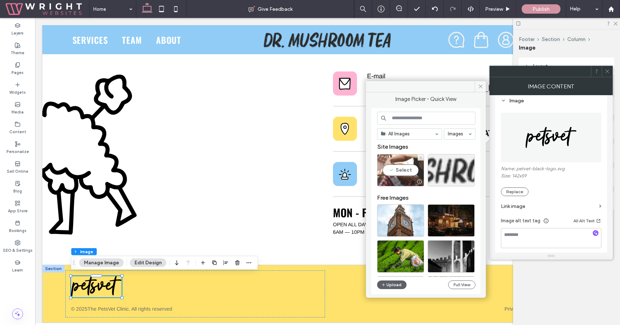
click at [401, 167] on div "Select" at bounding box center [400, 170] width 47 height 32
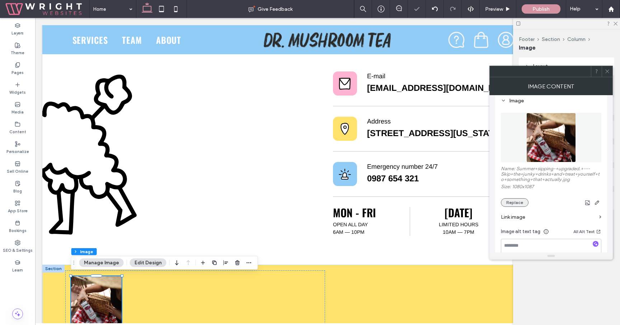
click at [520, 200] on button "Replace" at bounding box center [515, 202] width 28 height 9
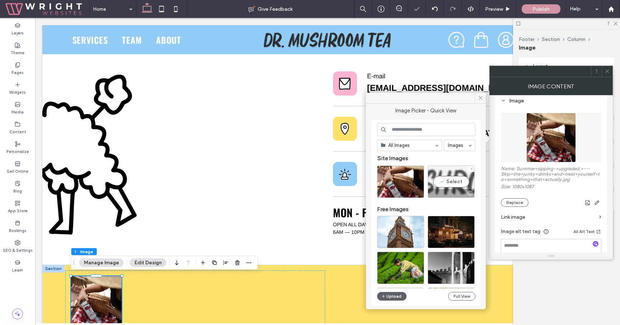
click at [461, 178] on div "Select" at bounding box center [451, 181] width 47 height 32
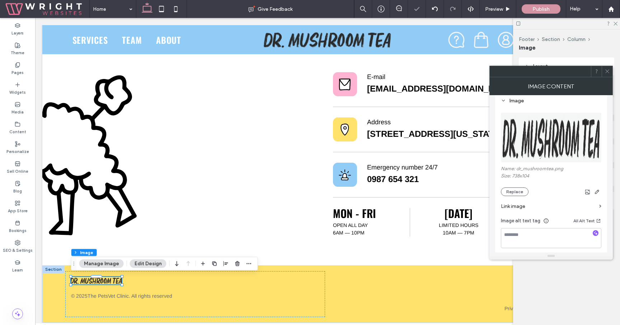
click at [607, 69] on icon at bounding box center [606, 71] width 5 height 5
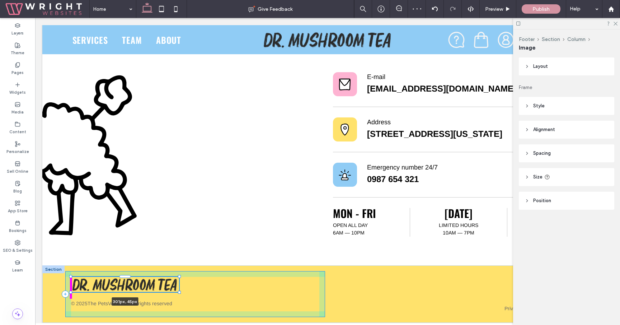
drag, startPoint x: 122, startPoint y: 284, endPoint x: 194, endPoint y: 301, distance: 74.1
click at [194, 301] on div "301px , 45px © 2025 The PetsVet Clinic. All rights reserved Privacy Policy | Te…" at bounding box center [327, 293] width 570 height 57
type input "***"
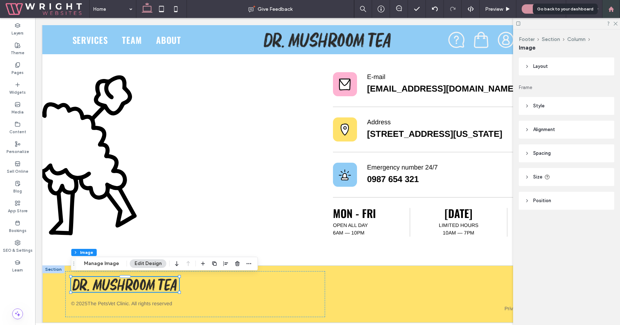
click at [612, 11] on use at bounding box center [610, 8] width 5 height 5
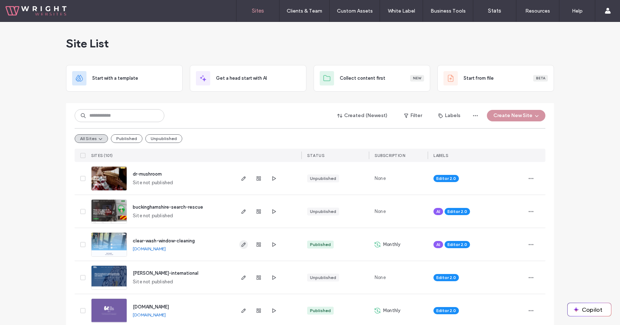
click at [242, 245] on icon "button" at bounding box center [244, 244] width 6 height 6
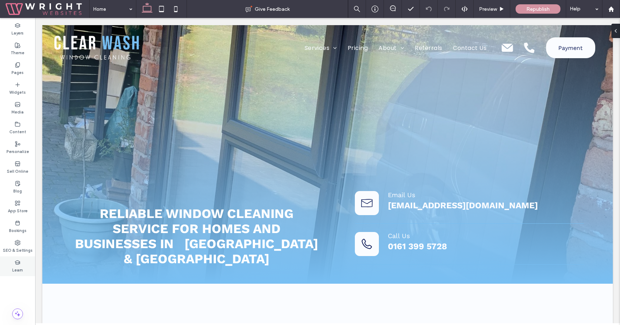
click at [11, 261] on div "Learn" at bounding box center [17, 266] width 35 height 20
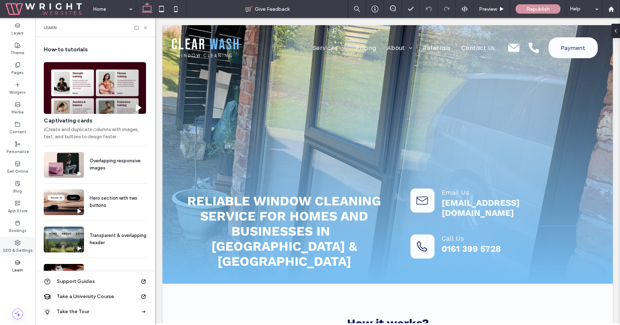
click at [16, 251] on label "SEO & Settings" at bounding box center [18, 249] width 30 height 8
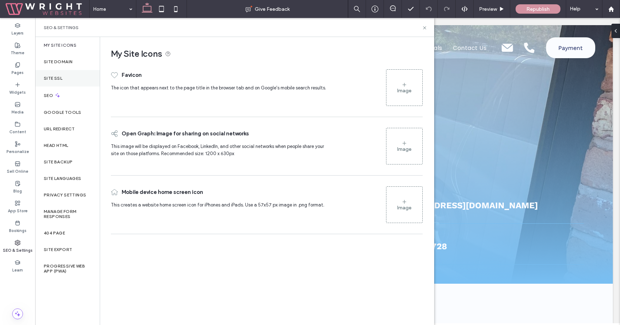
click at [77, 77] on div "Site SSL" at bounding box center [67, 78] width 65 height 16
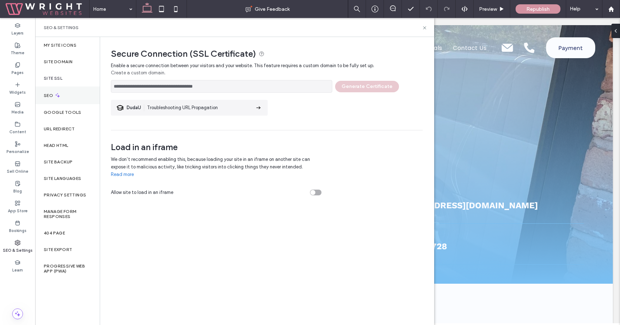
click at [71, 92] on div "SEO" at bounding box center [67, 95] width 65 height 18
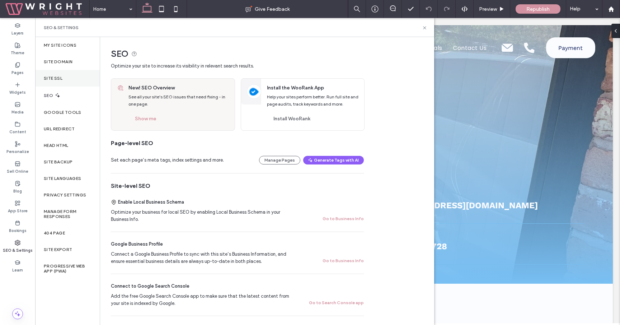
click at [77, 70] on div "Site SSL" at bounding box center [67, 78] width 65 height 16
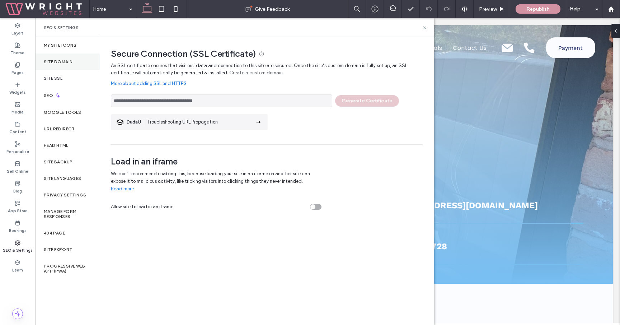
click at [77, 62] on div "Site Domain" at bounding box center [67, 61] width 65 height 16
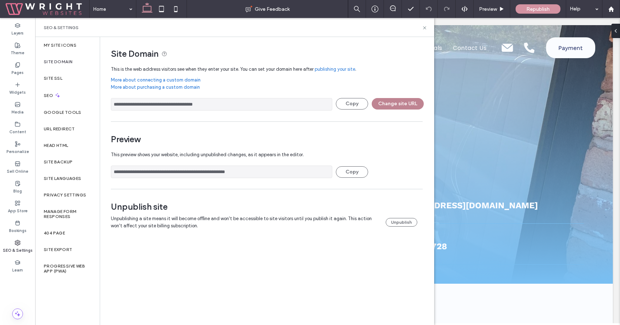
click at [402, 105] on button "Change site URL" at bounding box center [398, 103] width 52 height 11
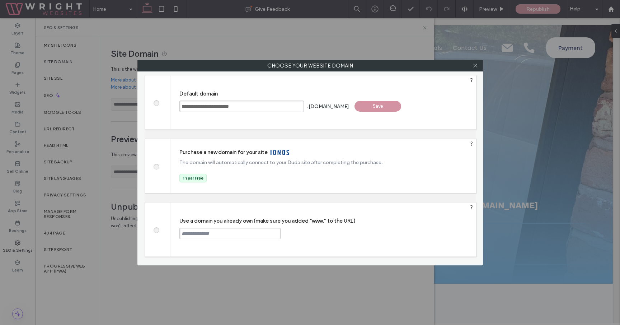
click at [156, 232] on span at bounding box center [156, 228] width 0 height 5
click at [219, 232] on input "text" at bounding box center [229, 232] width 101 height 11
paste input "**********"
click at [180, 235] on input "**********" at bounding box center [229, 232] width 101 height 11
type input "**********"
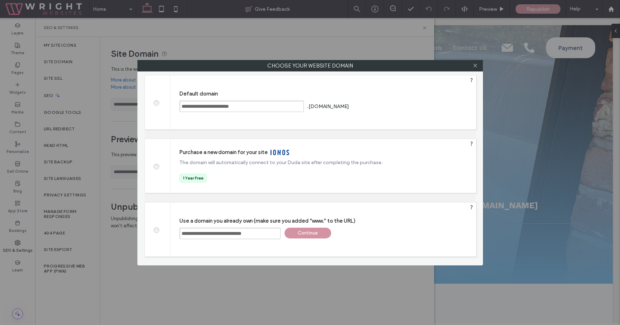
click at [322, 234] on div "Continue" at bounding box center [307, 232] width 47 height 11
type input "**********"
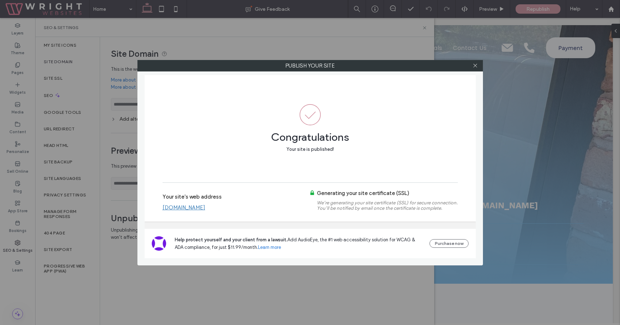
click at [205, 207] on link "www.clearwashwindowcleaning.co.uk" at bounding box center [183, 207] width 43 height 6
click at [473, 70] on span at bounding box center [474, 65] width 5 height 11
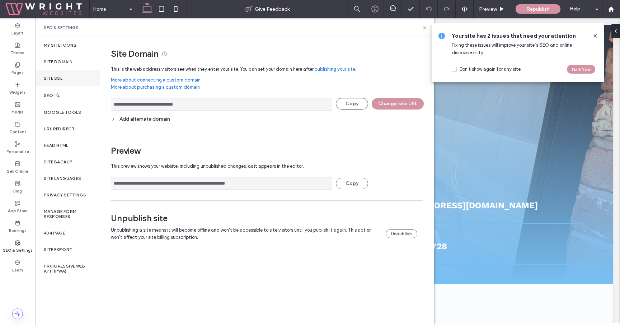
click at [72, 81] on div "Site SSL" at bounding box center [67, 78] width 65 height 16
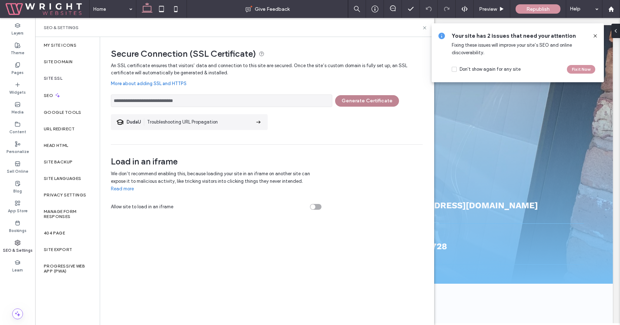
click at [355, 100] on button "Generate Certificate" at bounding box center [367, 100] width 64 height 11
click at [381, 100] on div at bounding box center [310, 162] width 620 height 325
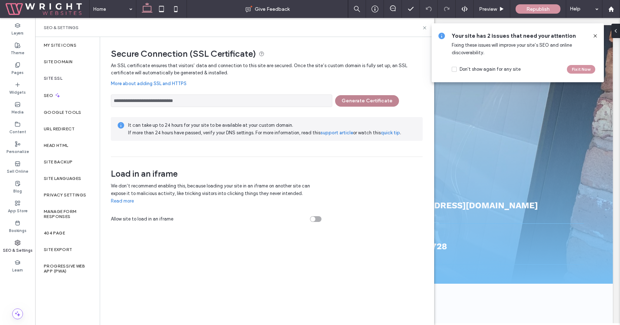
click at [361, 104] on button "Generate Certificate" at bounding box center [367, 100] width 64 height 11
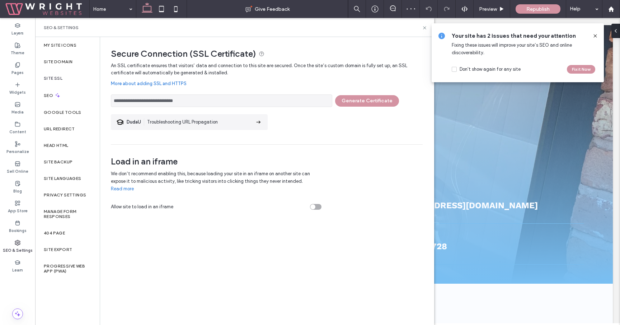
click at [296, 66] on div at bounding box center [310, 162] width 620 height 325
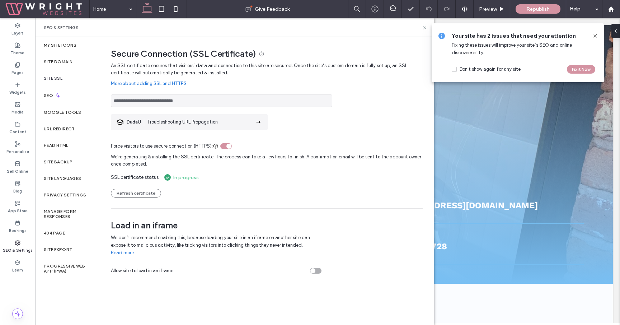
drag, startPoint x: 198, startPoint y: 101, endPoint x: 113, endPoint y: 102, distance: 85.4
click at [113, 102] on input "**********" at bounding box center [221, 100] width 221 height 13
click at [76, 66] on div "Site Domain" at bounding box center [67, 61] width 65 height 16
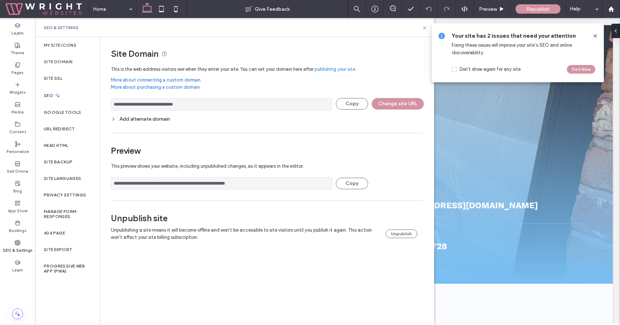
click at [167, 119] on div "Add alternate domain" at bounding box center [267, 119] width 312 height 6
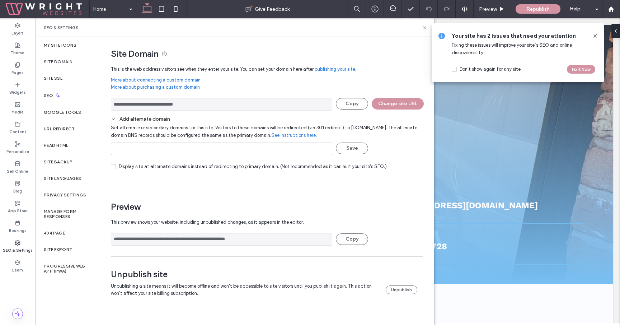
click at [167, 119] on div "Add alternate domain" at bounding box center [267, 119] width 312 height 6
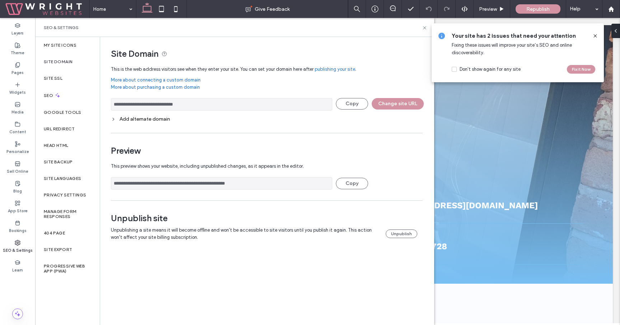
click at [296, 120] on div "Add alternate domain" at bounding box center [267, 119] width 312 height 6
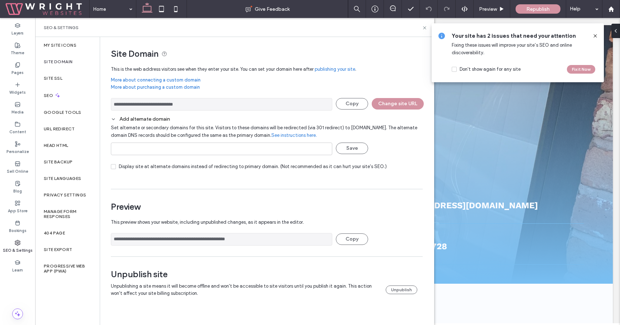
click at [595, 33] on icon at bounding box center [595, 36] width 6 height 6
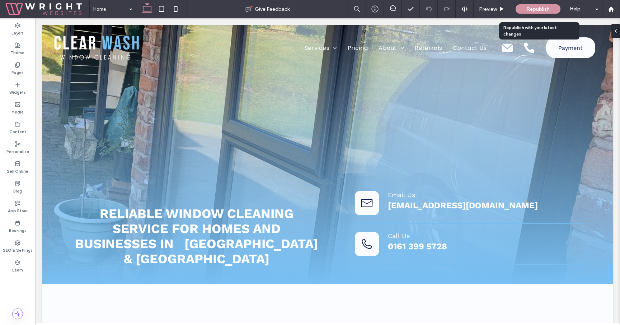
click at [534, 7] on span "Republish" at bounding box center [537, 9] width 23 height 6
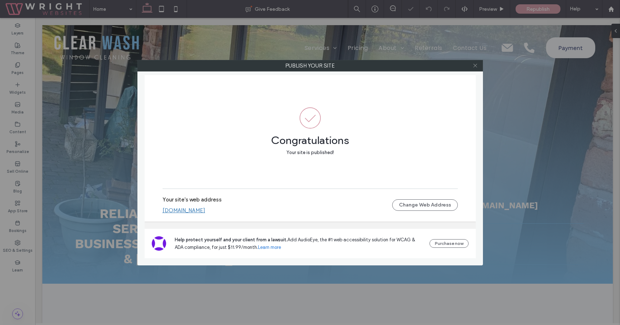
click at [475, 66] on icon at bounding box center [474, 65] width 5 height 5
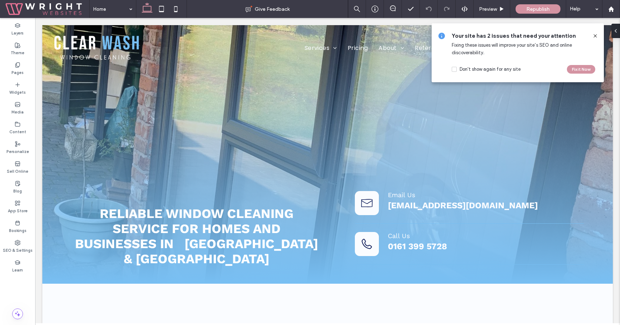
click at [595, 35] on icon at bounding box center [595, 36] width 6 height 6
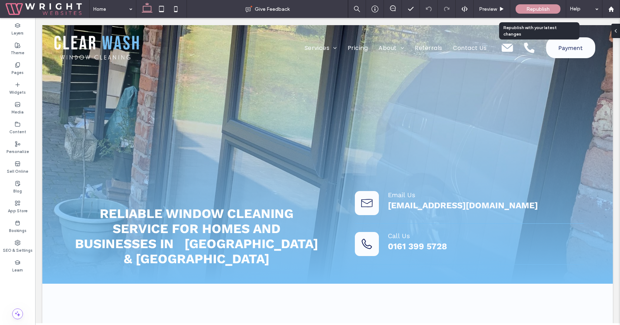
click at [539, 13] on div "Republish" at bounding box center [537, 8] width 45 height 9
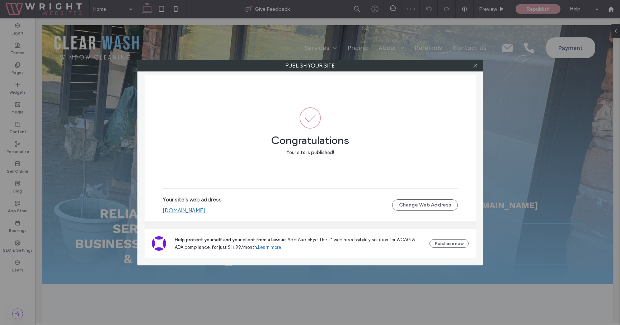
click at [205, 208] on link "[DOMAIN_NAME]" at bounding box center [183, 210] width 43 height 6
click at [474, 65] on use at bounding box center [475, 66] width 4 height 4
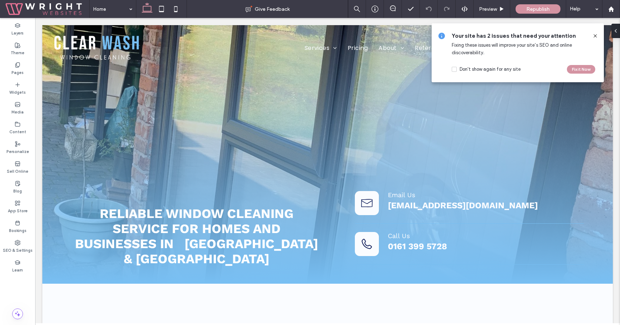
click at [593, 36] on icon at bounding box center [595, 36] width 6 height 6
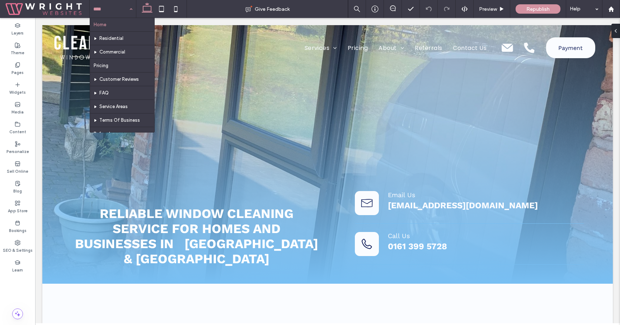
click at [122, 7] on input at bounding box center [111, 9] width 36 height 18
click at [132, 6] on div "Home Residential Commercial Pricing Customer Reviews FAQ Service Areas Terms Of…" at bounding box center [113, 9] width 46 height 18
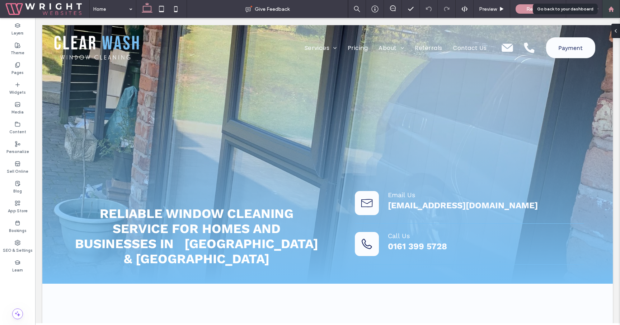
click at [612, 6] on icon at bounding box center [611, 9] width 6 height 6
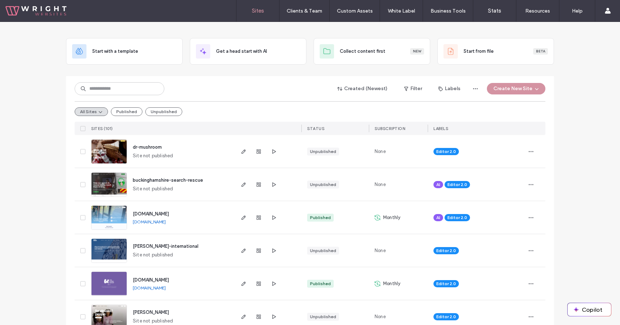
scroll to position [27, 0]
click at [241, 214] on icon "button" at bounding box center [244, 217] width 6 height 6
